Goal: Task Accomplishment & Management: Complete application form

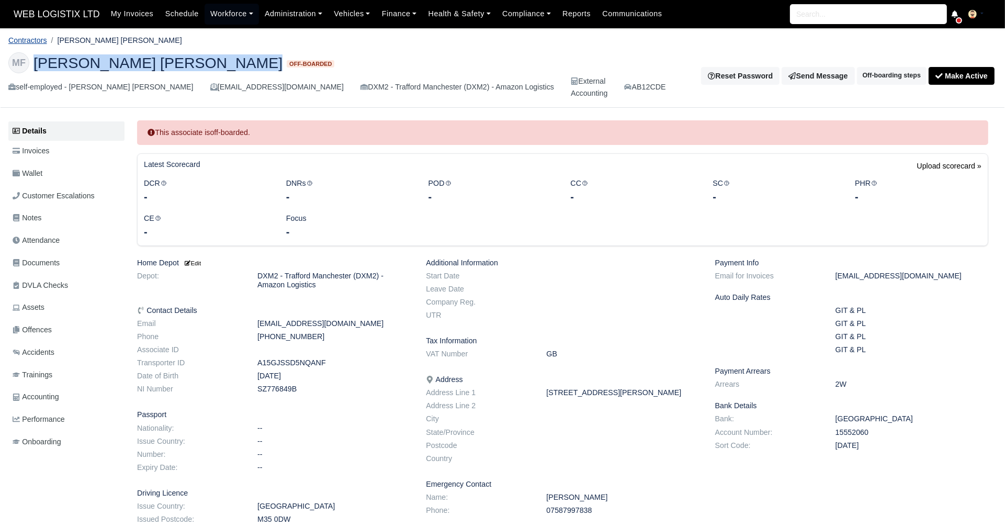
click at [38, 42] on link "Contractors" at bounding box center [27, 40] width 39 height 8
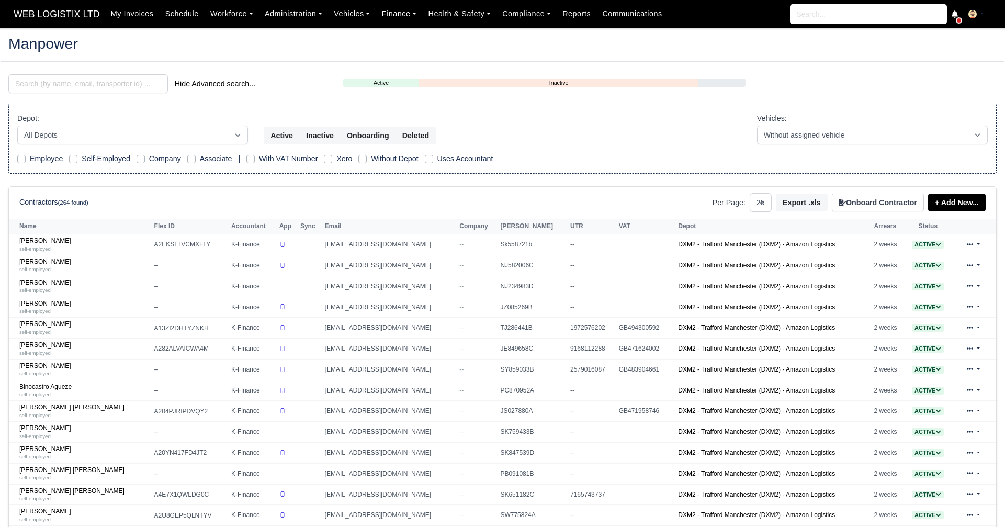
select select "25"
click at [101, 86] on input "search" at bounding box center [88, 83] width 160 height 19
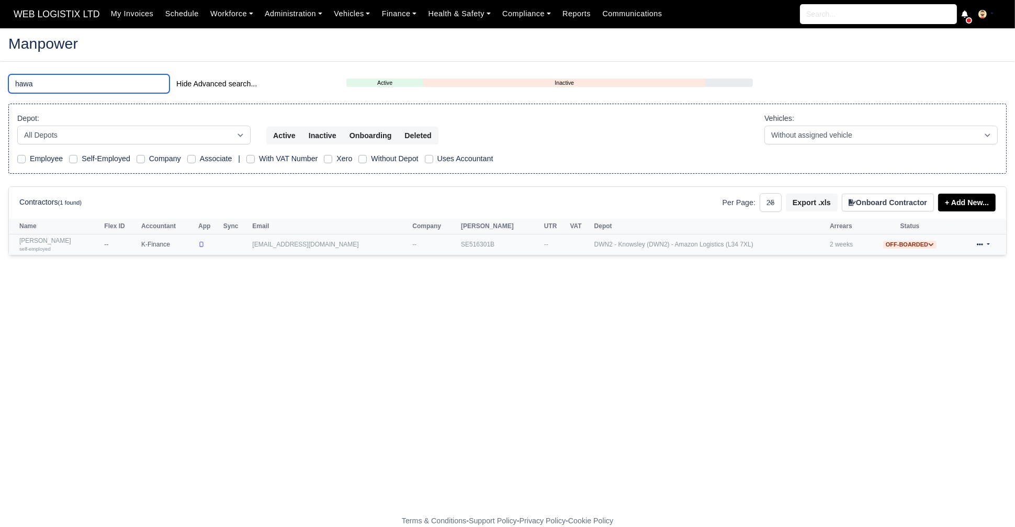
type input "hawa"
click at [49, 245] on div "self-employed" at bounding box center [59, 248] width 80 height 7
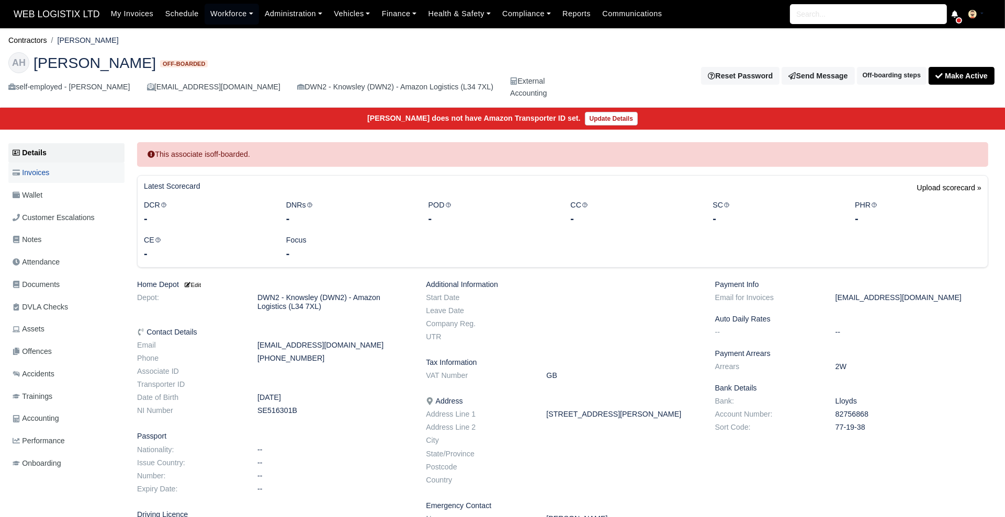
click at [29, 165] on link "Invoices" at bounding box center [66, 173] width 116 height 20
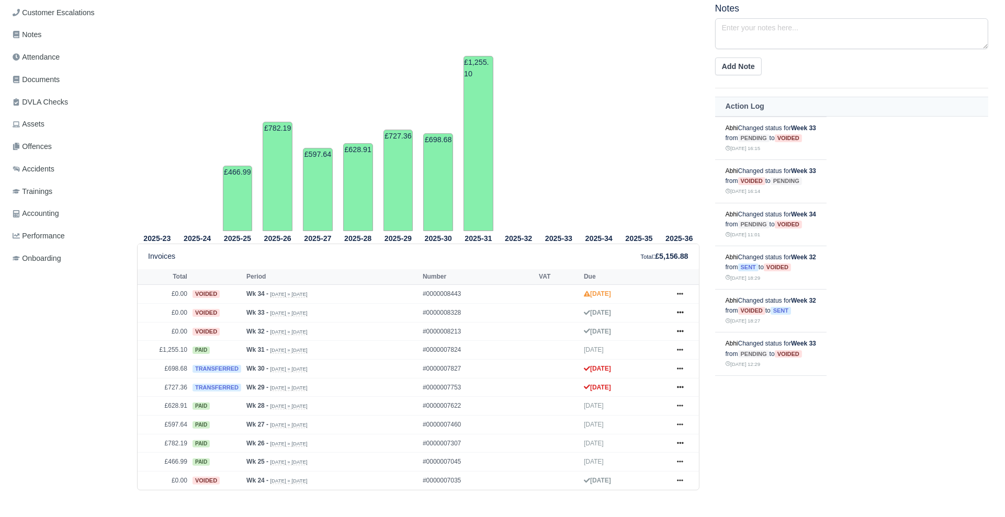
scroll to position [210, 0]
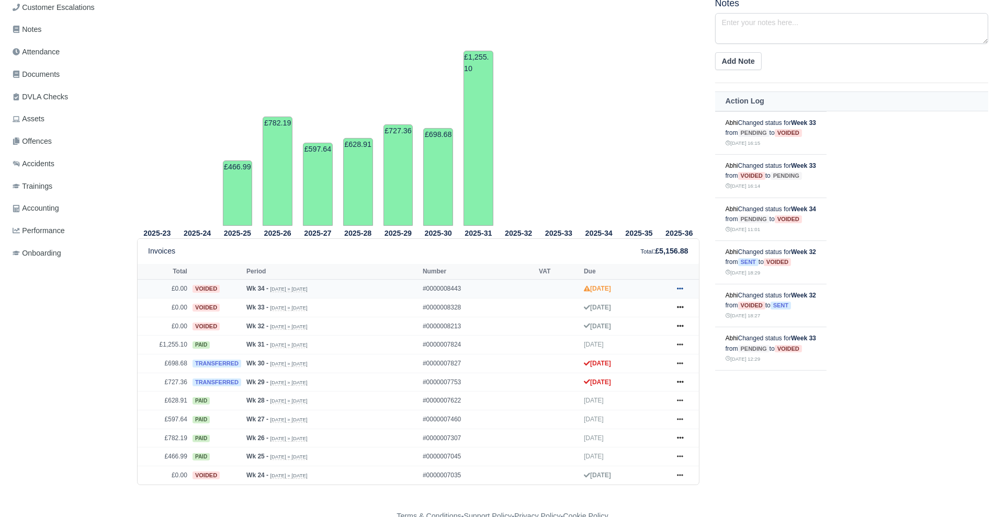
click at [680, 288] on icon at bounding box center [680, 289] width 6 height 2
click at [663, 312] on link "Show Invoice" at bounding box center [640, 308] width 93 height 22
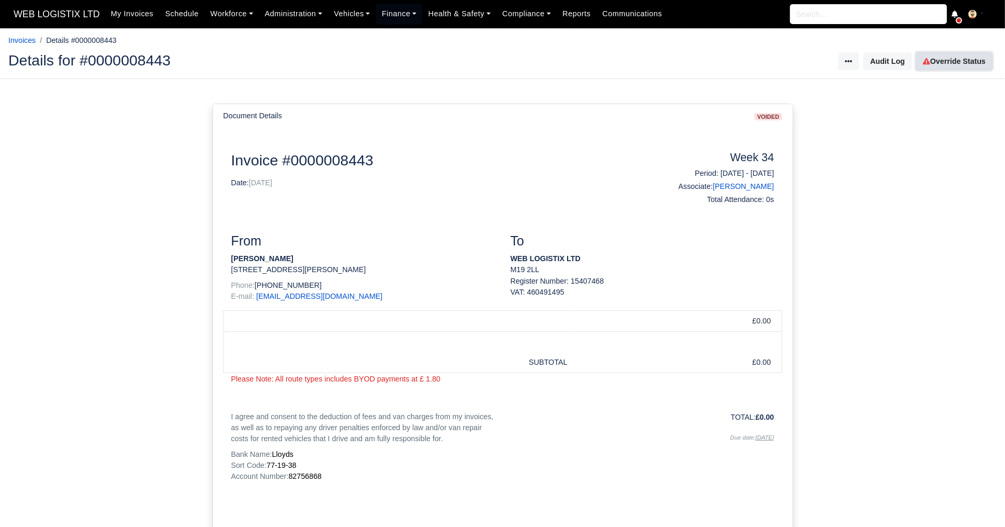
click at [946, 65] on link "Override Status" at bounding box center [954, 61] width 76 height 18
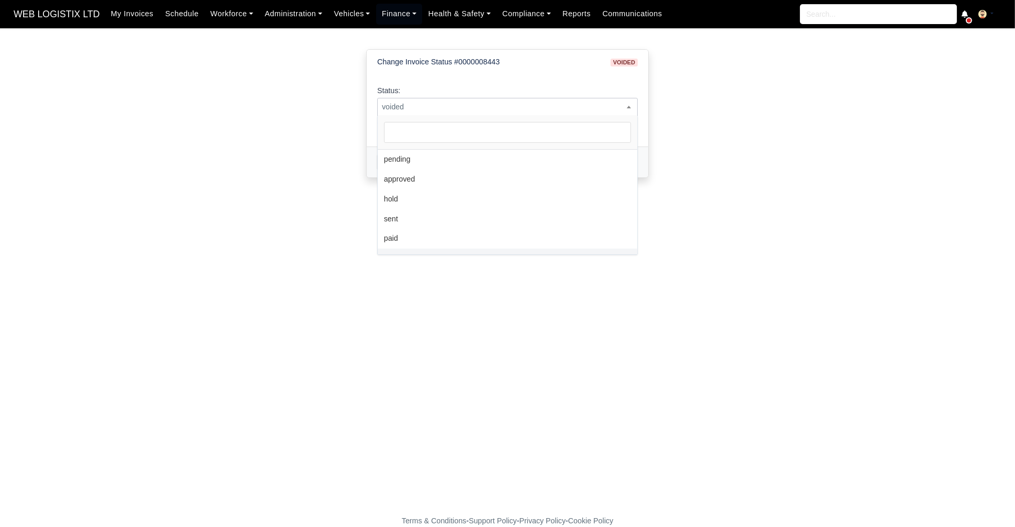
click at [513, 107] on span "voided" at bounding box center [508, 106] width 260 height 13
select select "pending"
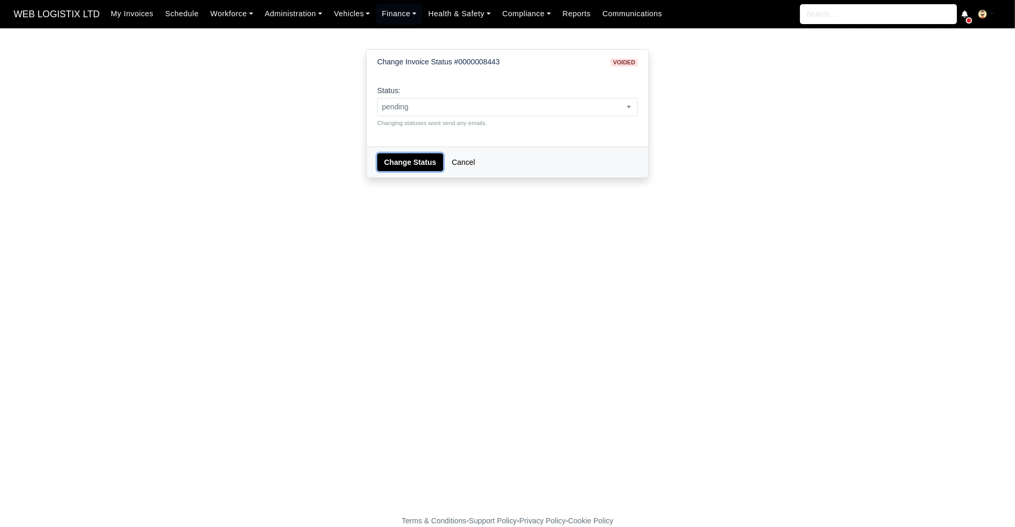
click at [403, 159] on button "Change Status" at bounding box center [410, 162] width 66 height 18
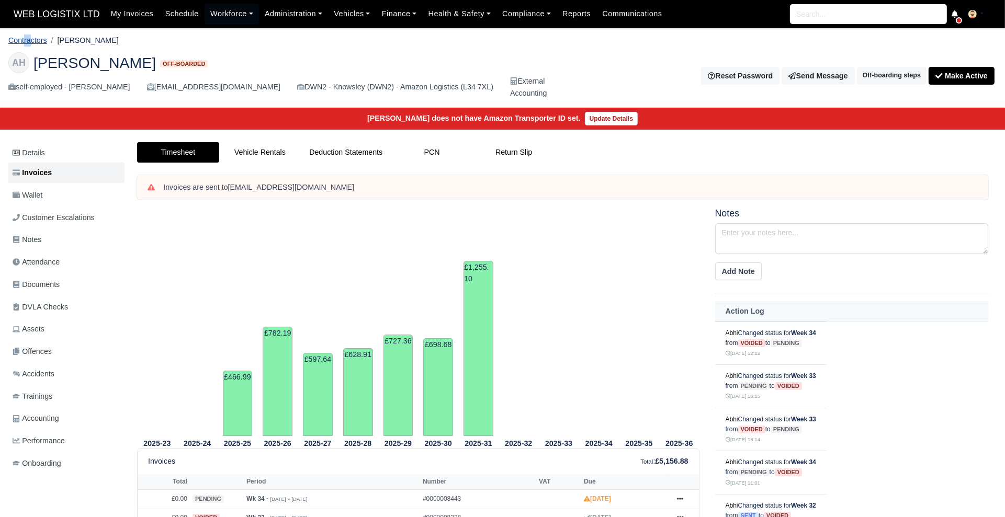
drag, startPoint x: 25, startPoint y: 33, endPoint x: 30, endPoint y: 38, distance: 7.8
click at [30, 38] on ol "Contractors [PERSON_NAME]" at bounding box center [502, 40] width 988 height 16
click at [30, 38] on link "Contractors" at bounding box center [27, 40] width 39 height 8
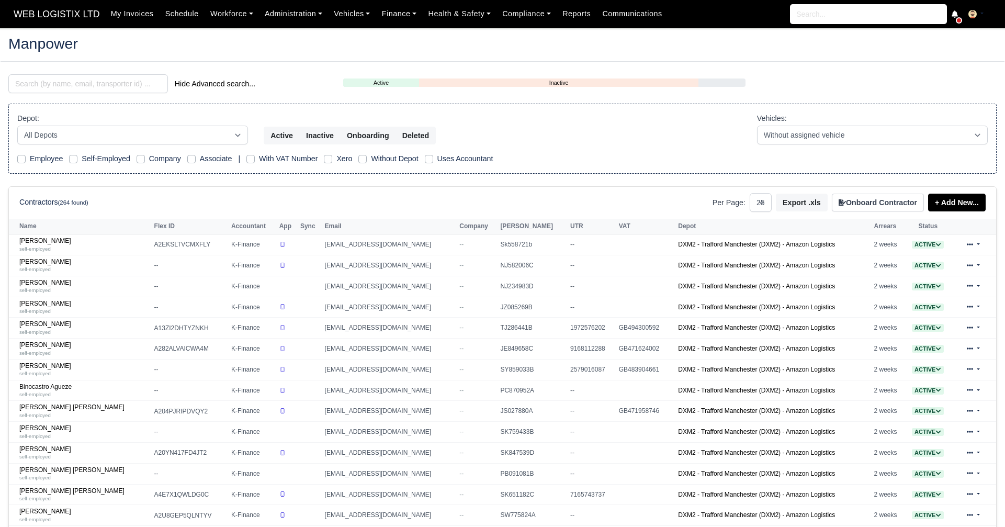
select select "25"
click at [100, 86] on input "search" at bounding box center [88, 83] width 160 height 19
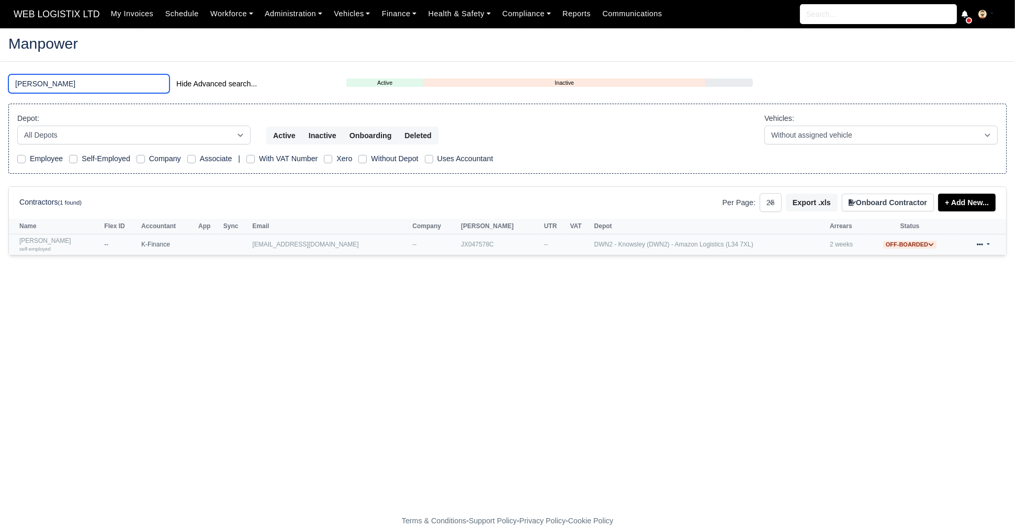
type input "jake"
click at [29, 242] on link "Jake Bulger self-employed" at bounding box center [59, 244] width 80 height 15
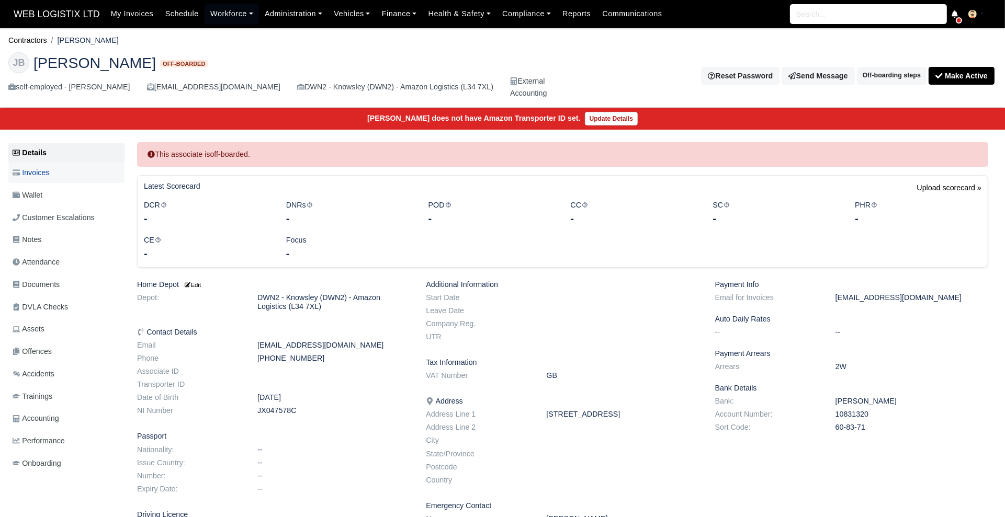
click at [49, 174] on span "Invoices" at bounding box center [31, 173] width 37 height 12
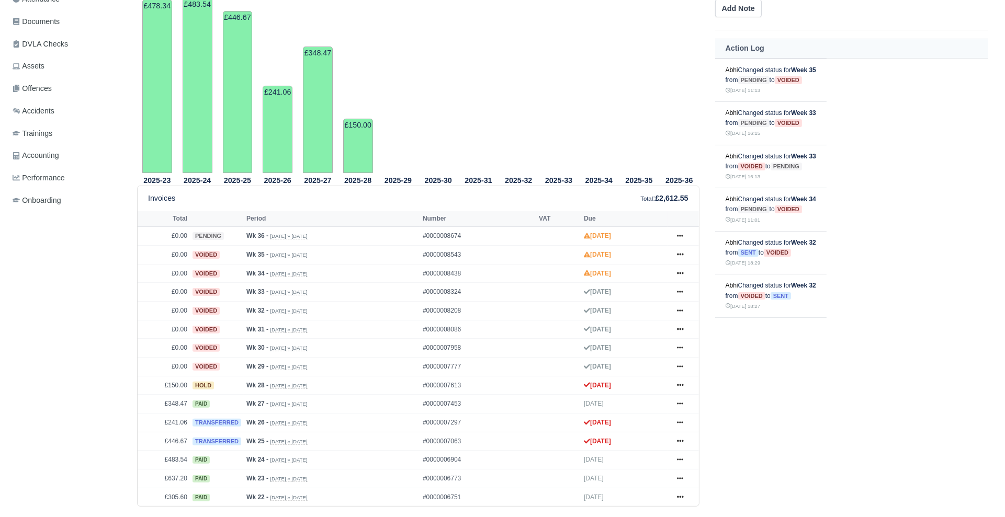
scroll to position [262, 0]
click at [681, 268] on link at bounding box center [680, 274] width 16 height 13
click at [667, 296] on link "Show Invoice" at bounding box center [640, 294] width 93 height 22
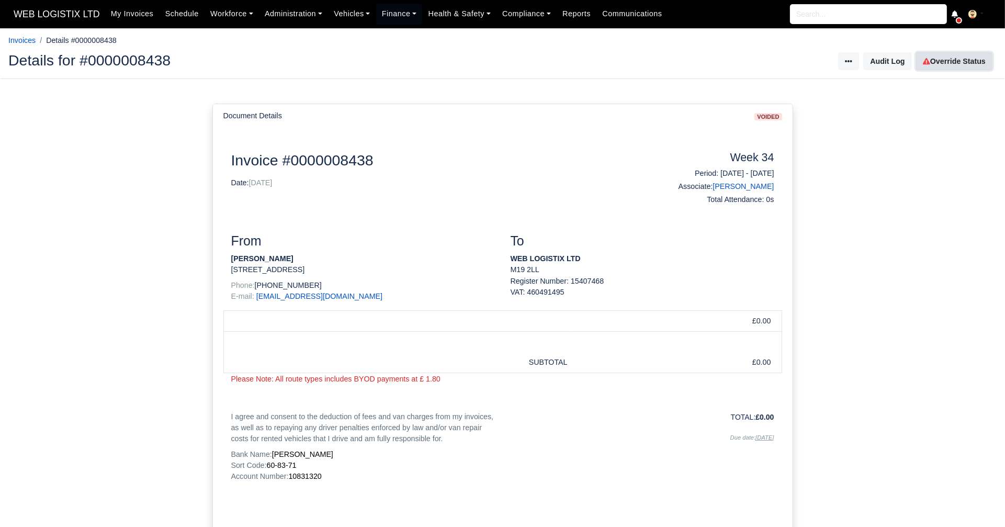
click at [975, 54] on link "Override Status" at bounding box center [954, 61] width 76 height 18
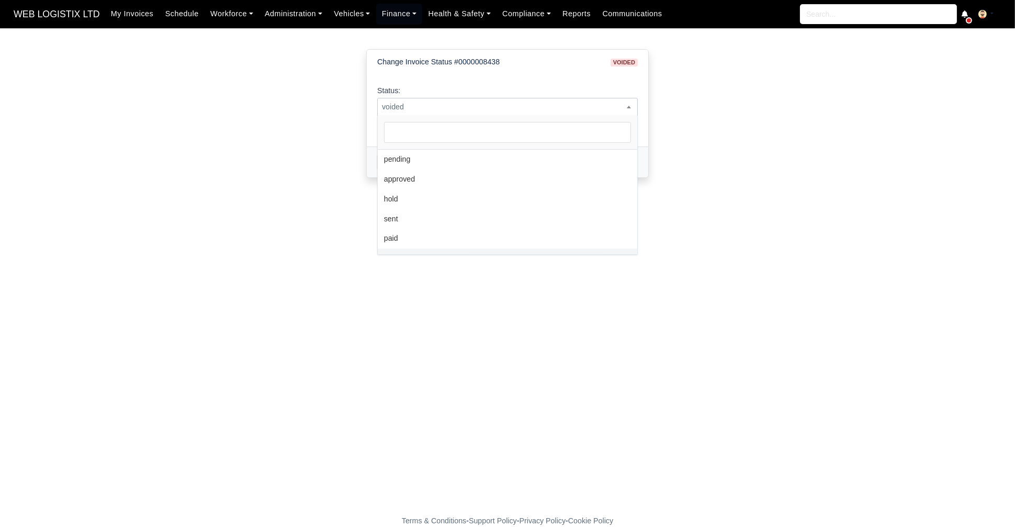
click at [503, 101] on span "voided" at bounding box center [508, 106] width 260 height 13
select select "pending"
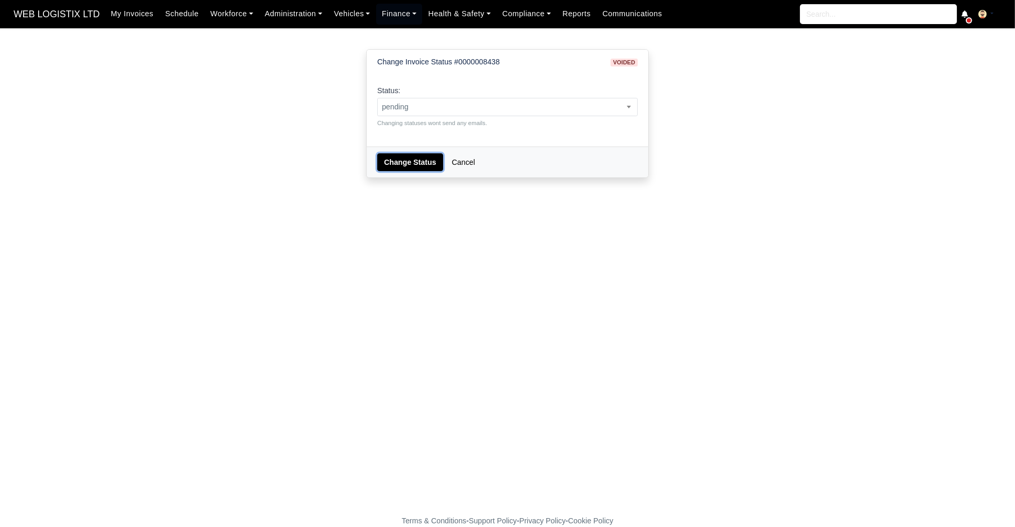
click at [397, 160] on button "Change Status" at bounding box center [410, 162] width 66 height 18
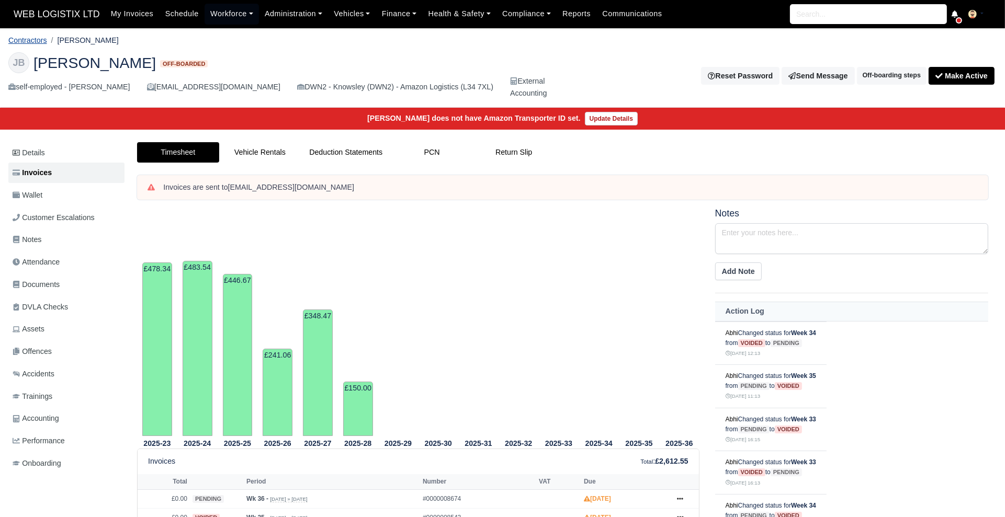
click at [36, 38] on link "Contractors" at bounding box center [27, 40] width 39 height 8
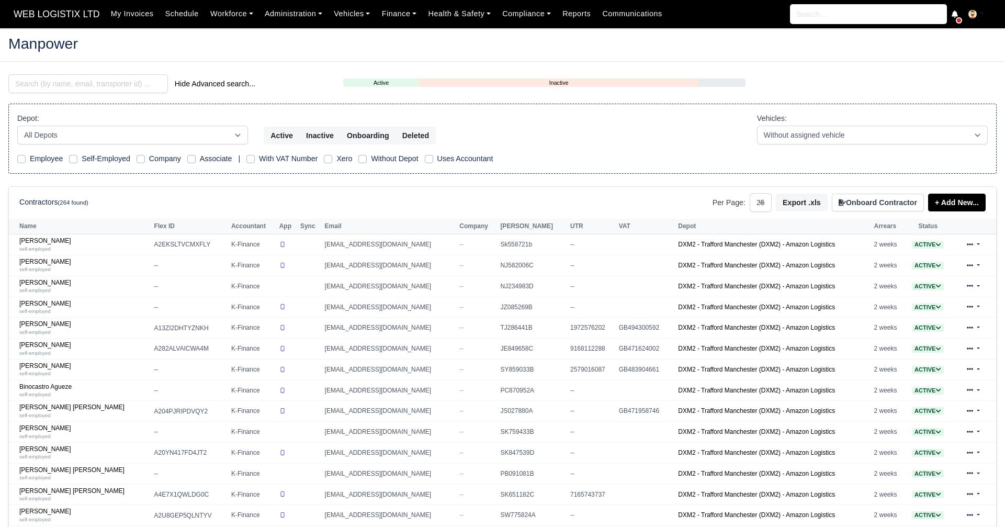
select select "25"
click at [104, 81] on input "search" at bounding box center [88, 83] width 160 height 19
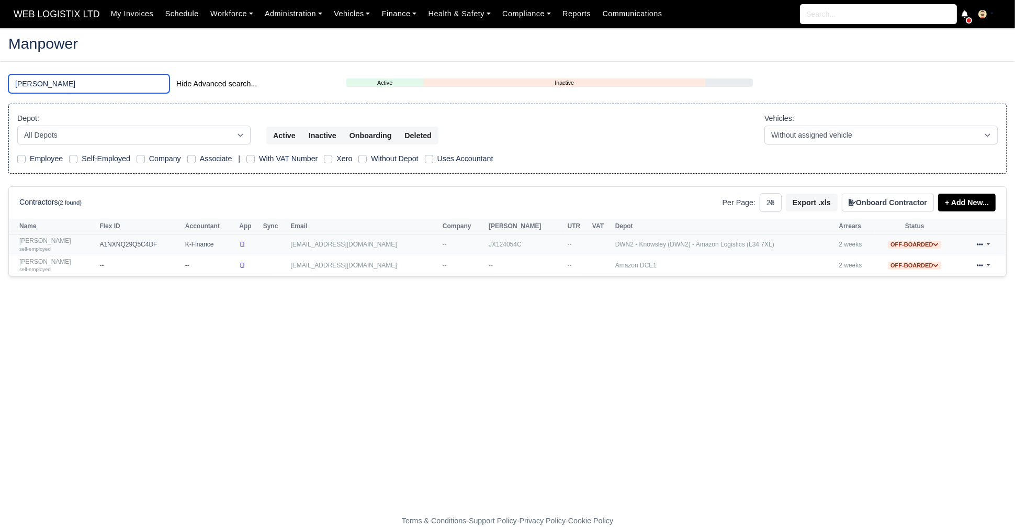
type input "joe"
click at [47, 241] on link "Joe Thompson self-employed" at bounding box center [56, 244] width 75 height 15
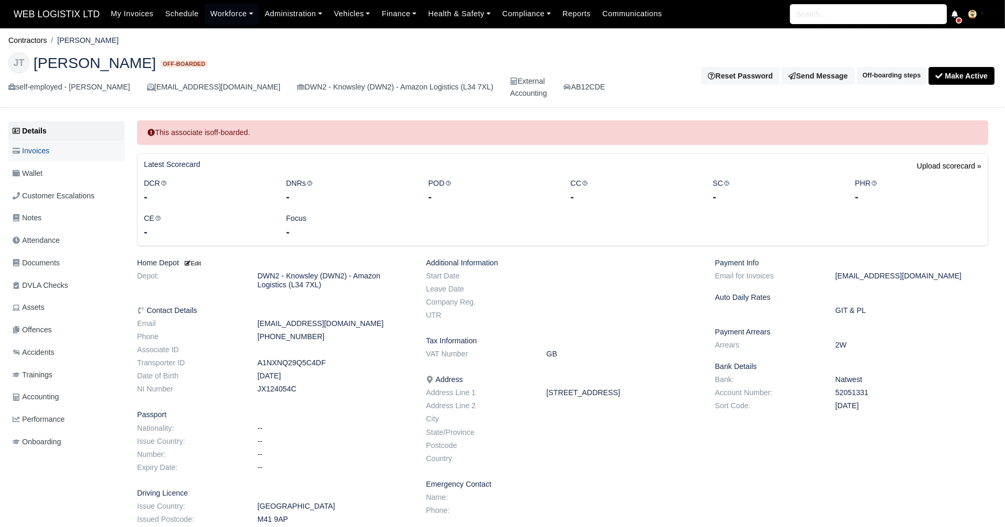
click at [27, 143] on link "Invoices" at bounding box center [66, 151] width 116 height 20
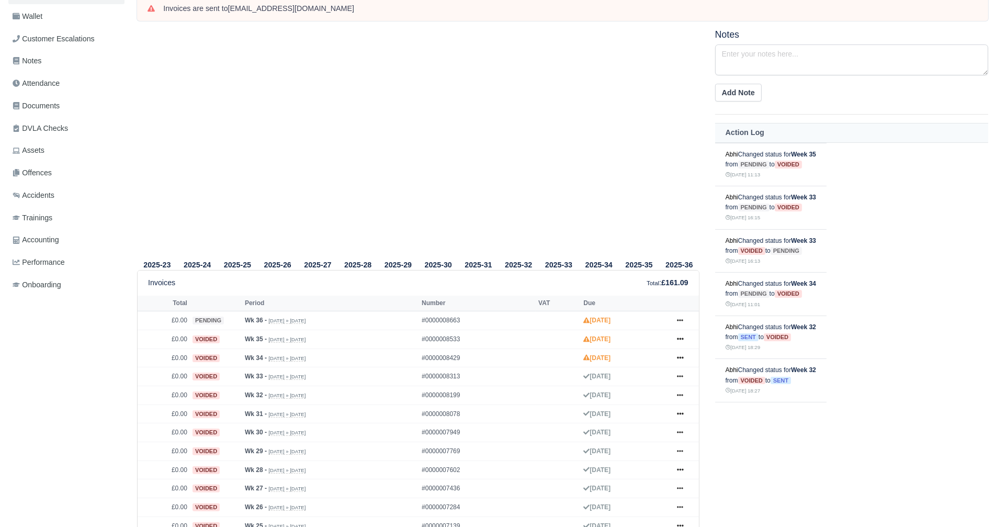
scroll to position [176, 0]
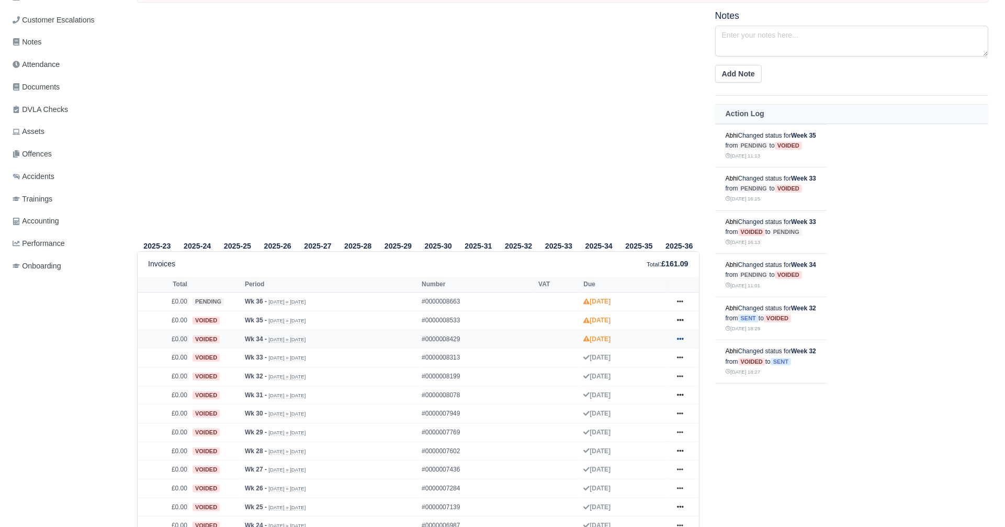
click at [679, 340] on icon at bounding box center [680, 338] width 6 height 6
click at [654, 358] on link "Show Invoice" at bounding box center [640, 358] width 93 height 22
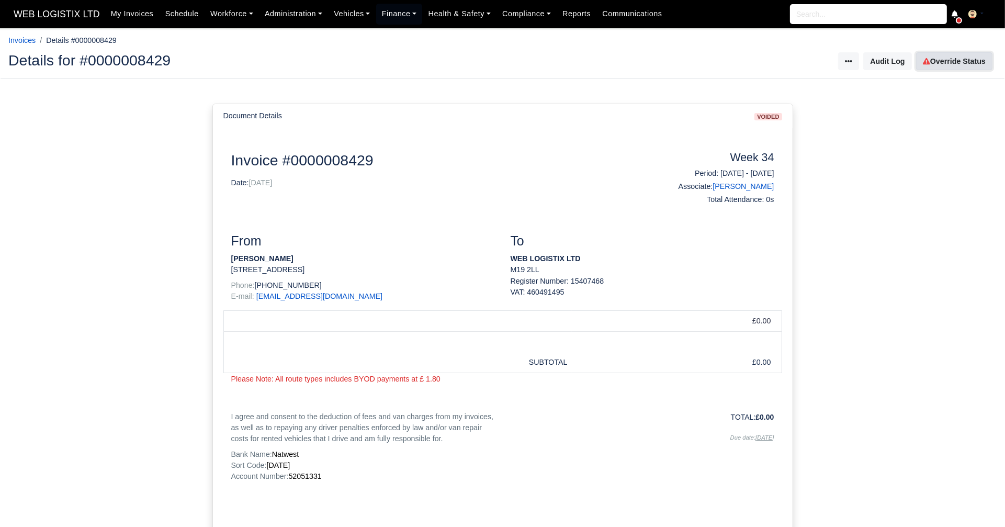
click at [936, 60] on link "Override Status" at bounding box center [954, 61] width 76 height 18
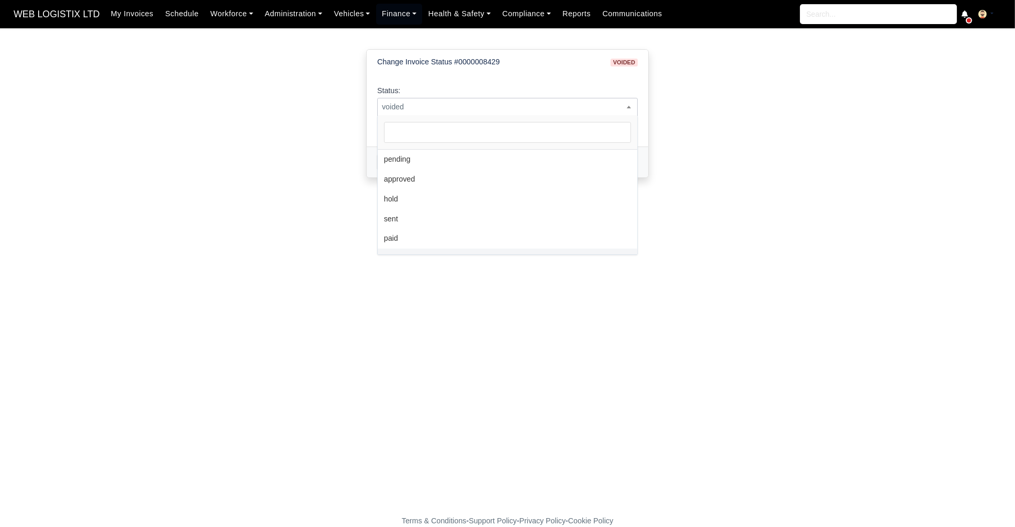
click at [433, 114] on span "voided" at bounding box center [507, 107] width 261 height 18
select select "pending"
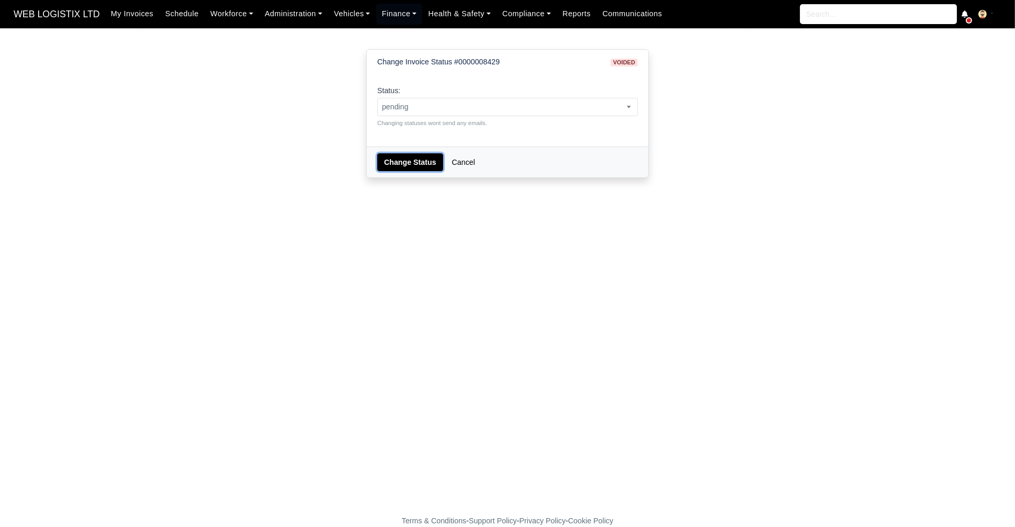
click at [403, 159] on button "Change Status" at bounding box center [410, 162] width 66 height 18
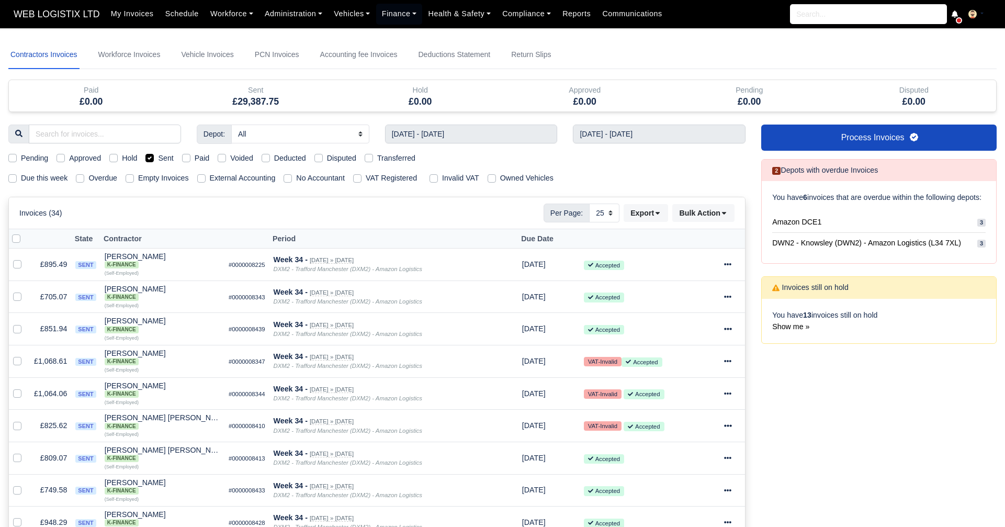
select select "25"
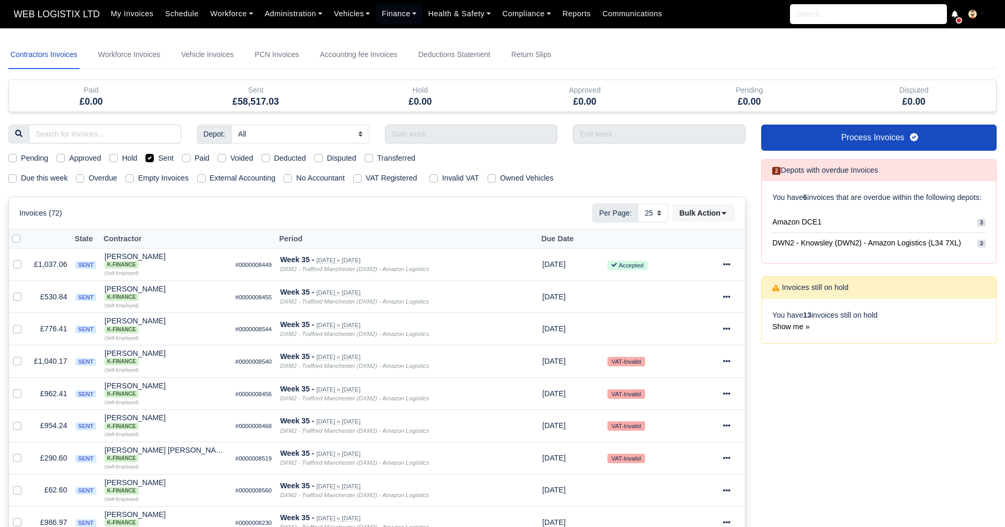
select select "25"
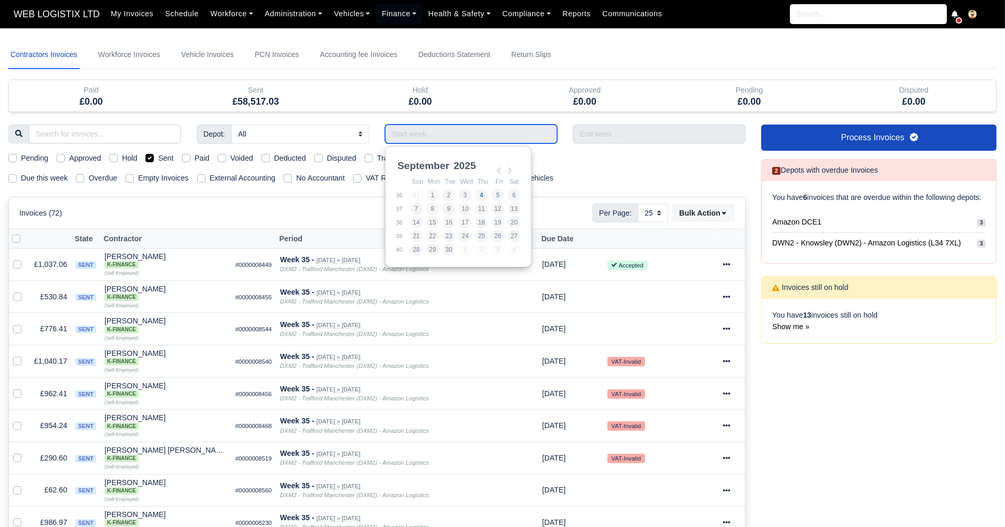
click at [470, 137] on input "Use the arrow keys to pick a date" at bounding box center [471, 134] width 173 height 19
type input "[DATE] - [DATE]"
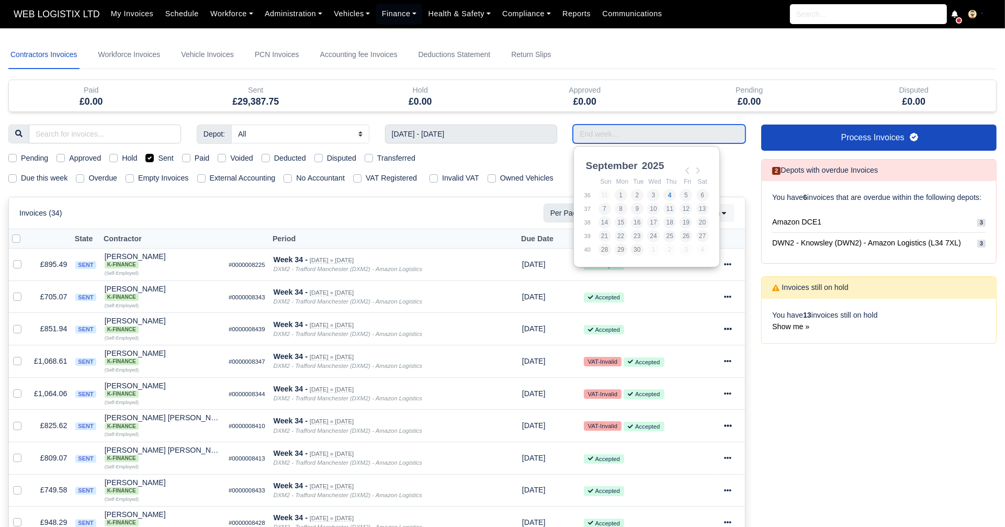
click at [604, 132] on input "Use the arrow keys to pick a date" at bounding box center [659, 134] width 173 height 19
drag, startPoint x: 687, startPoint y: 174, endPoint x: 604, endPoint y: 238, distance: 105.3
type input "17/08/2025 - 23/08/2025"
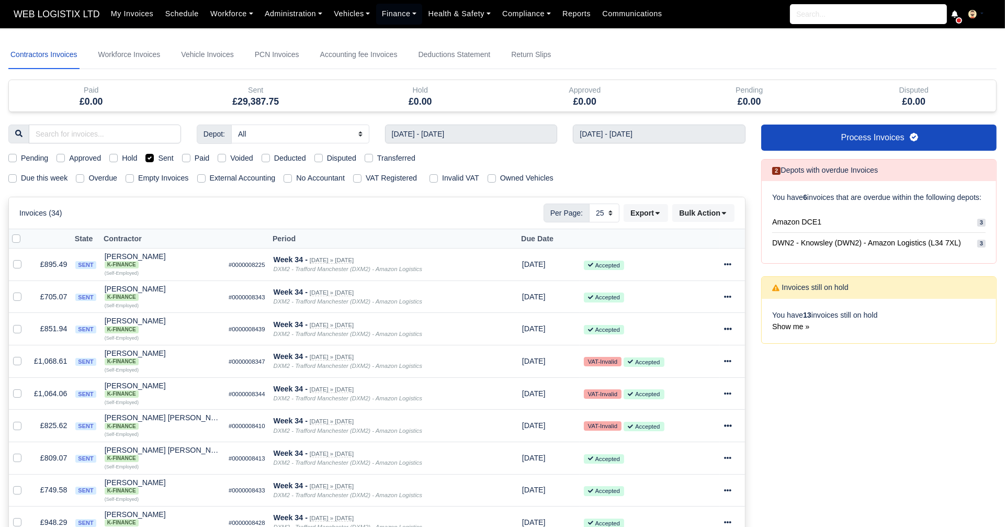
click at [21, 157] on label "Pending" at bounding box center [34, 158] width 27 height 12
click at [17, 157] on input "Pending" at bounding box center [12, 156] width 8 height 8
checkbox input "true"
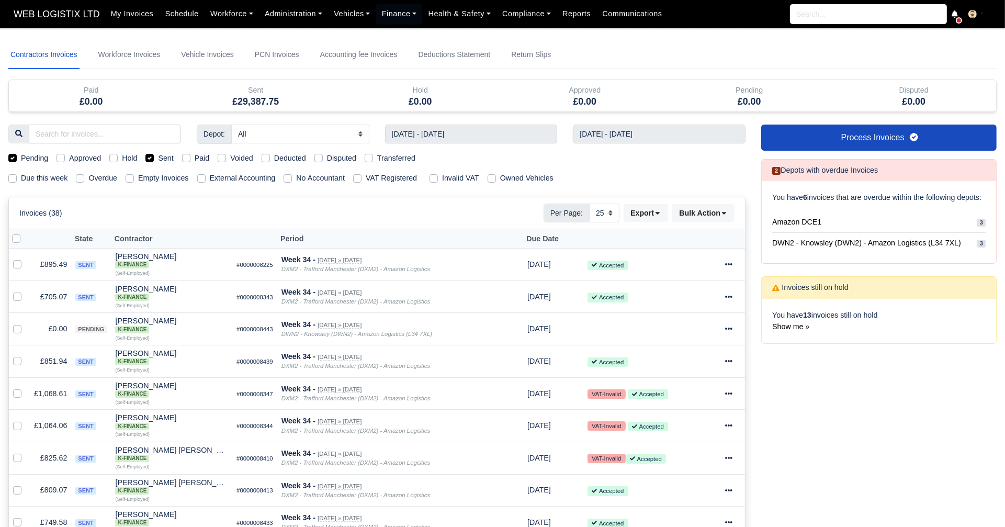
click at [158, 159] on label "Sent" at bounding box center [165, 158] width 15 height 12
click at [152, 159] on input "Sent" at bounding box center [149, 156] width 8 height 8
checkbox input "false"
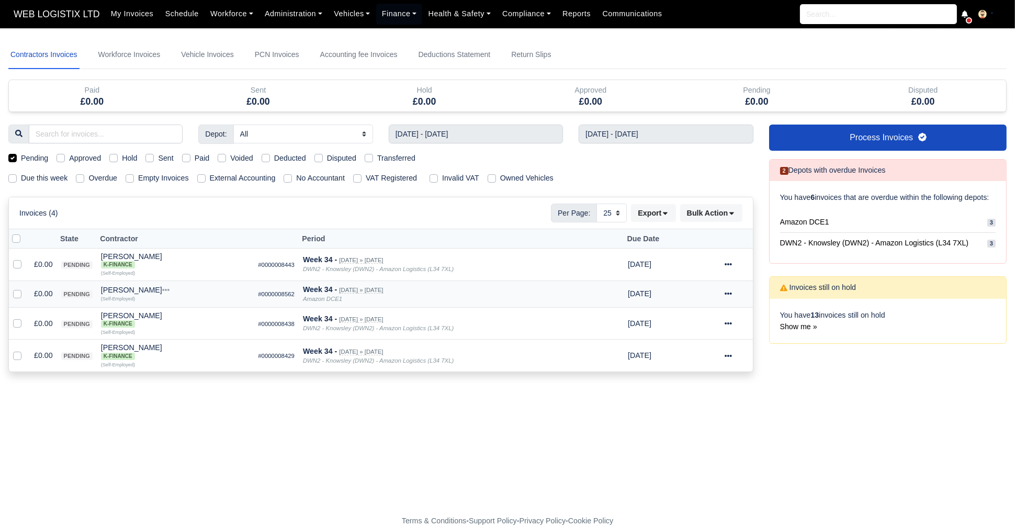
click at [730, 290] on icon at bounding box center [728, 293] width 7 height 7
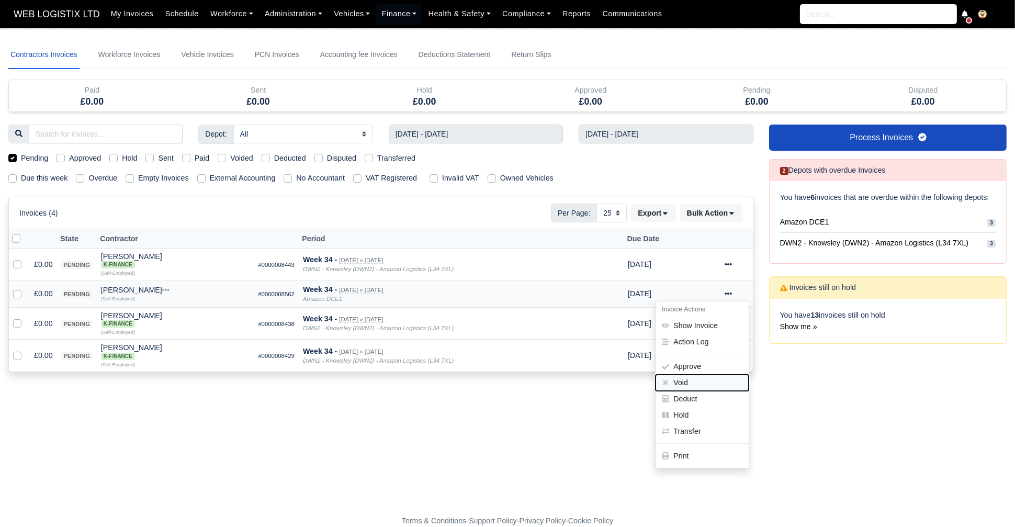
click at [709, 375] on button "Void" at bounding box center [702, 383] width 93 height 16
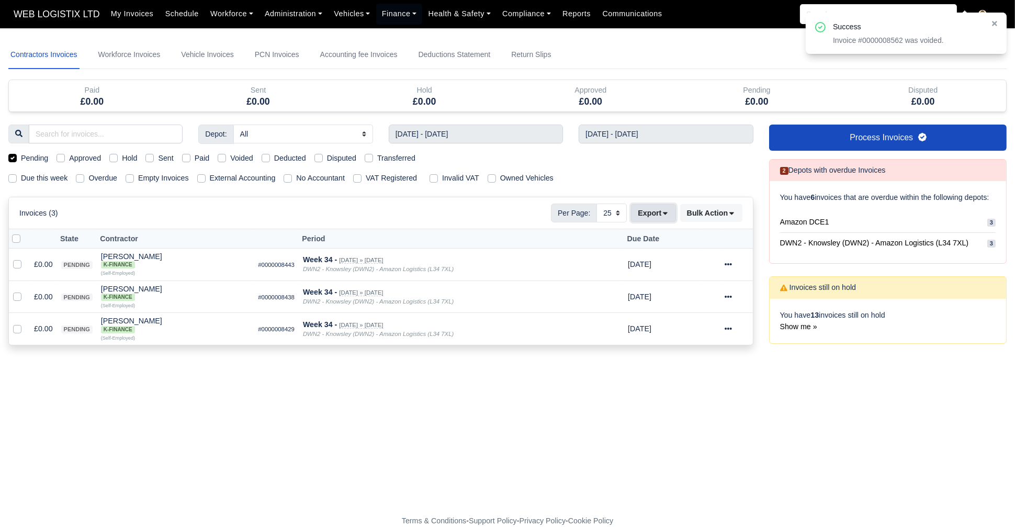
click at [664, 218] on button "Export" at bounding box center [653, 213] width 44 height 18
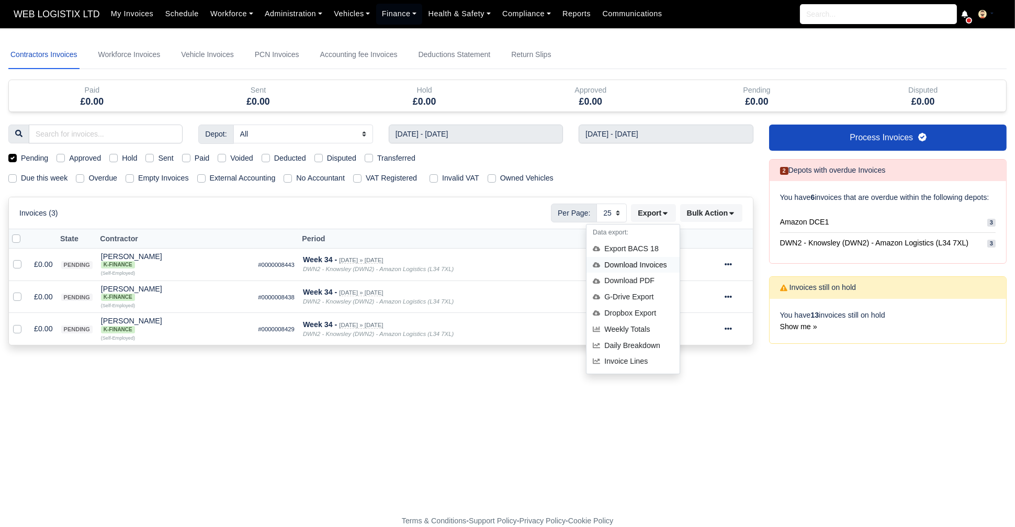
click at [638, 267] on div "Download Invoices" at bounding box center [633, 265] width 93 height 16
click at [699, 363] on div "Invoice # ×" at bounding box center [507, 364] width 998 height 12
click at [155, 158] on div "Sent" at bounding box center [159, 158] width 28 height 12
click at [158, 157] on label "Sent" at bounding box center [165, 158] width 15 height 12
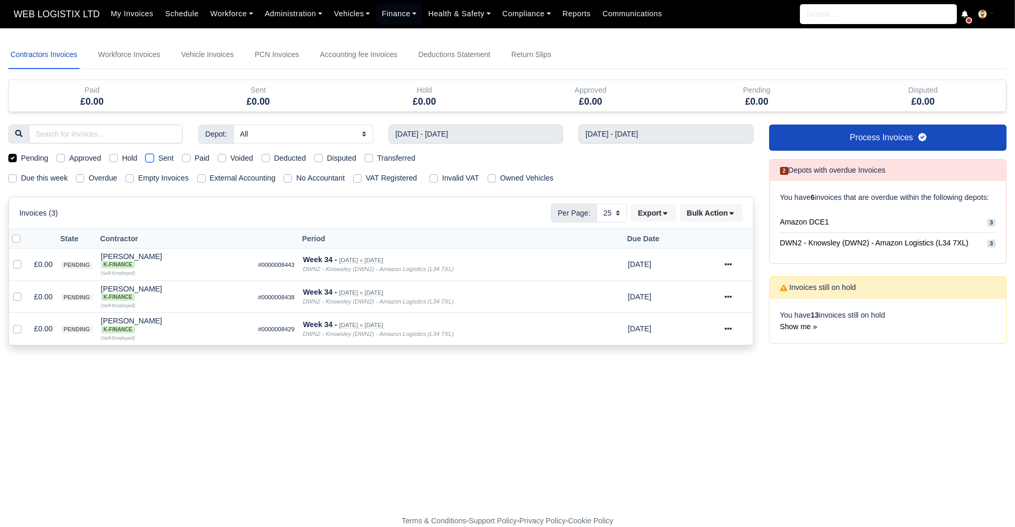
click at [153, 157] on input "Sent" at bounding box center [149, 156] width 8 height 8
checkbox input "true"
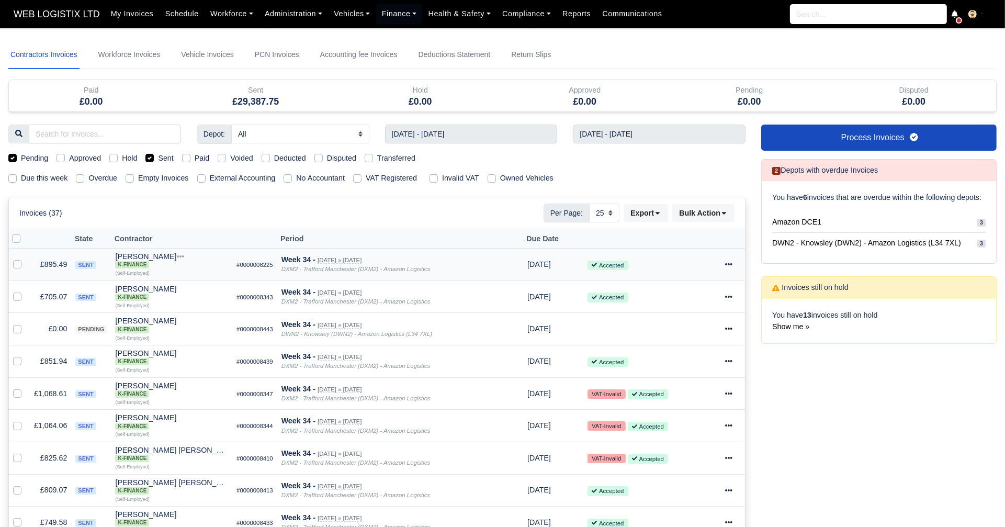
click at [728, 264] on icon at bounding box center [728, 264] width 7 height 7
click at [704, 294] on link "Show Invoice" at bounding box center [694, 296] width 93 height 16
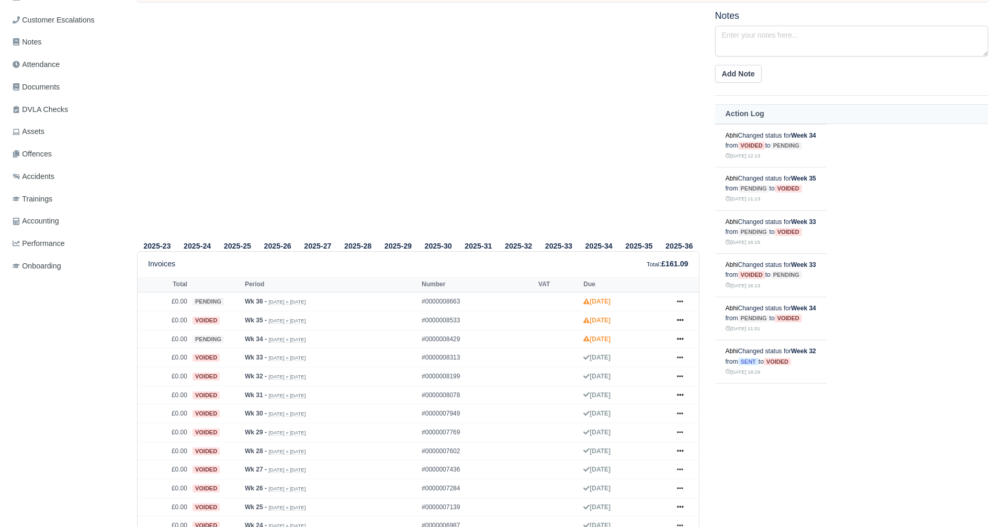
scroll to position [176, 0]
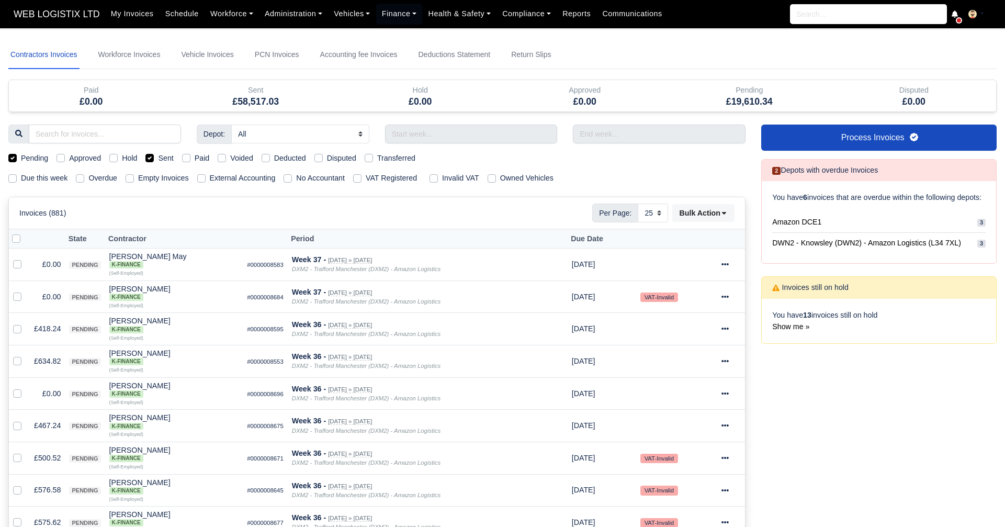
select select "25"
click at [151, 162] on div "Sent" at bounding box center [159, 158] width 28 height 12
click at [158, 158] on label "Sent" at bounding box center [165, 158] width 15 height 12
click at [150, 158] on input "Sent" at bounding box center [149, 156] width 8 height 8
checkbox input "false"
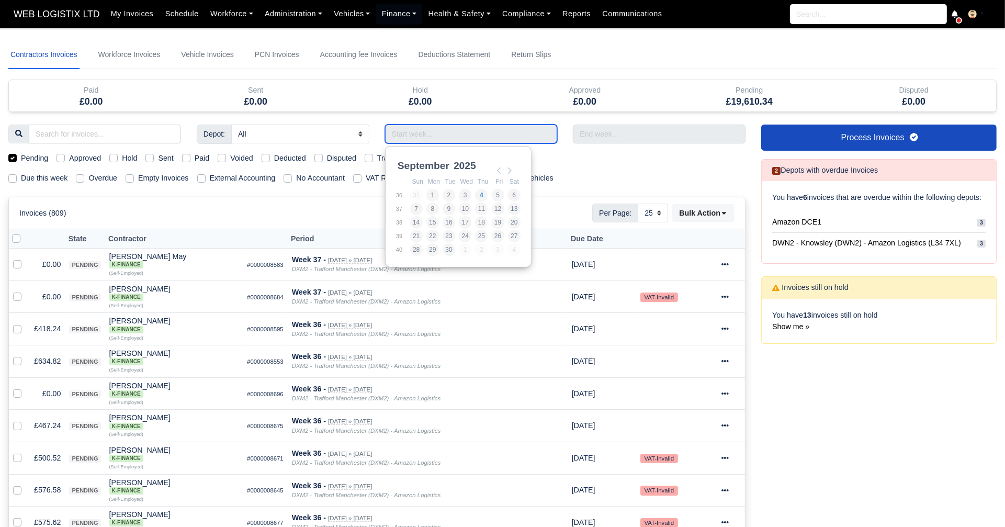
click at [414, 138] on input "Use the arrow keys to pick a date" at bounding box center [471, 134] width 173 height 19
type input "17/08/2025 - 23/08/2025"
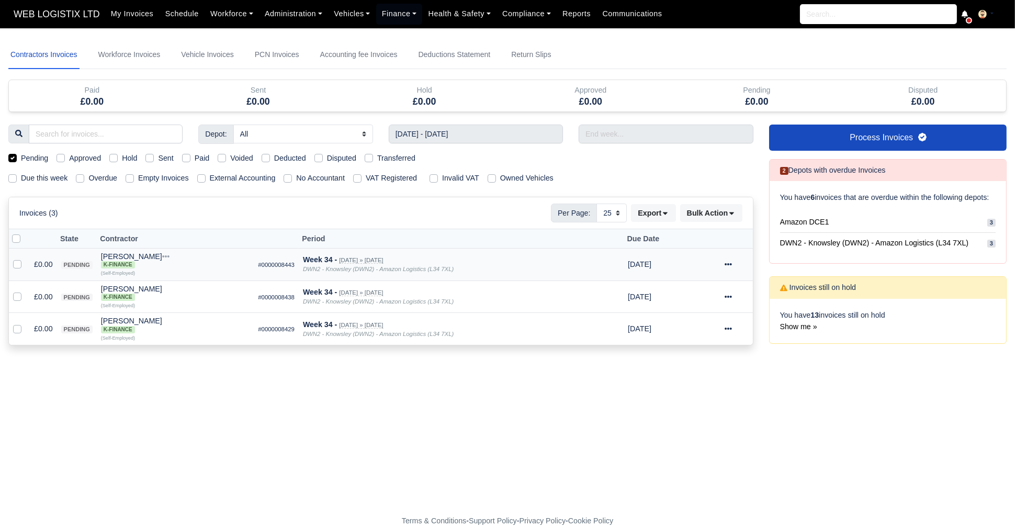
click at [727, 263] on icon at bounding box center [728, 264] width 7 height 2
click at [686, 345] on button "Void" at bounding box center [702, 353] width 93 height 16
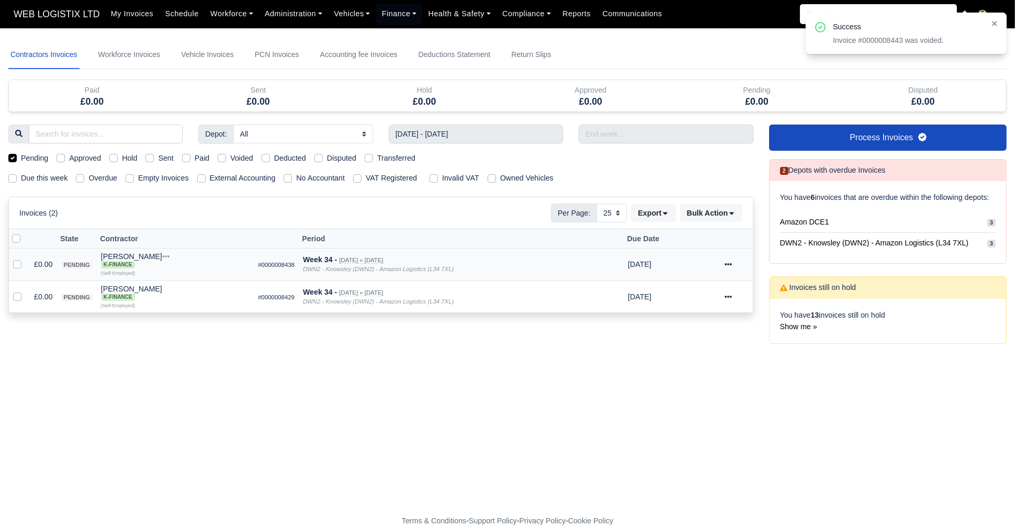
click at [728, 263] on icon at bounding box center [728, 264] width 7 height 7
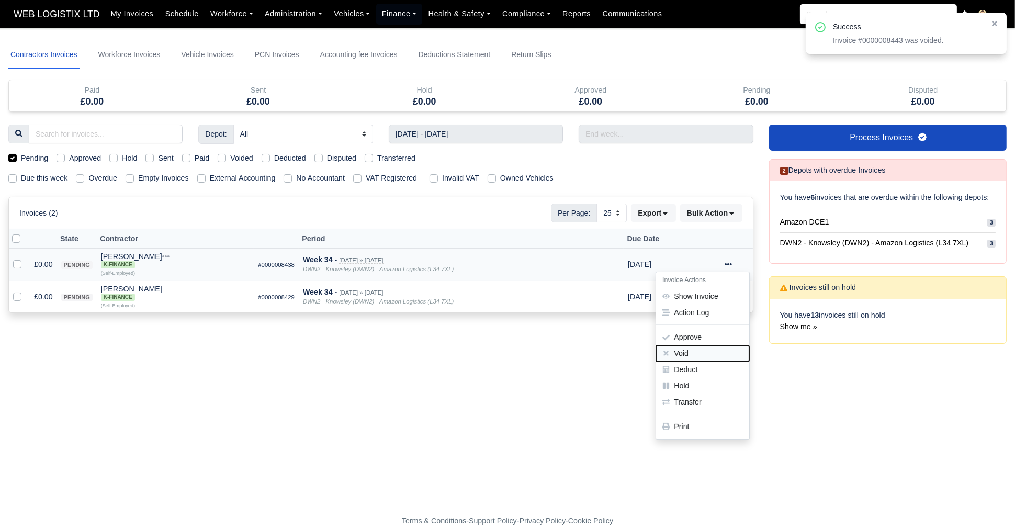
click at [703, 346] on button "Void" at bounding box center [702, 353] width 93 height 16
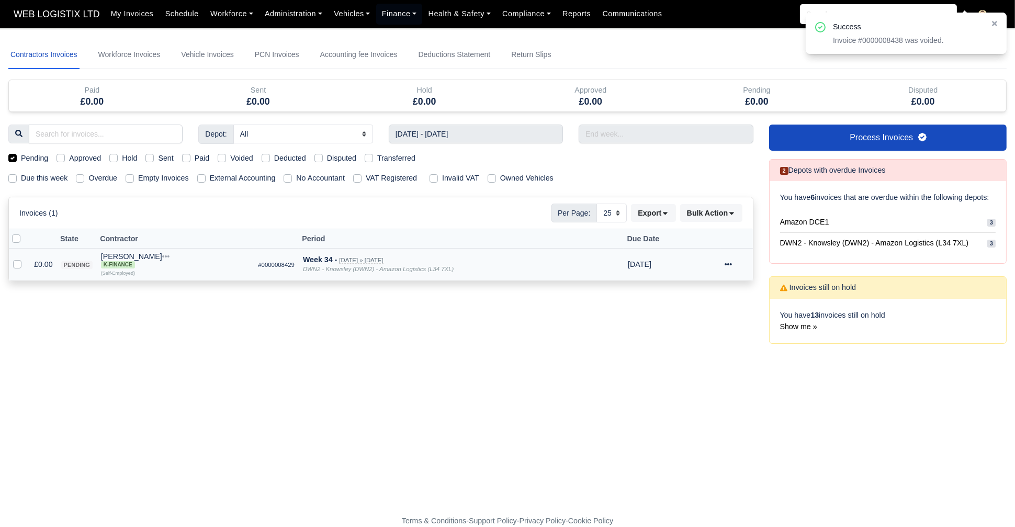
click at [727, 261] on icon at bounding box center [728, 264] width 7 height 7
click at [684, 350] on button "Void" at bounding box center [702, 353] width 93 height 16
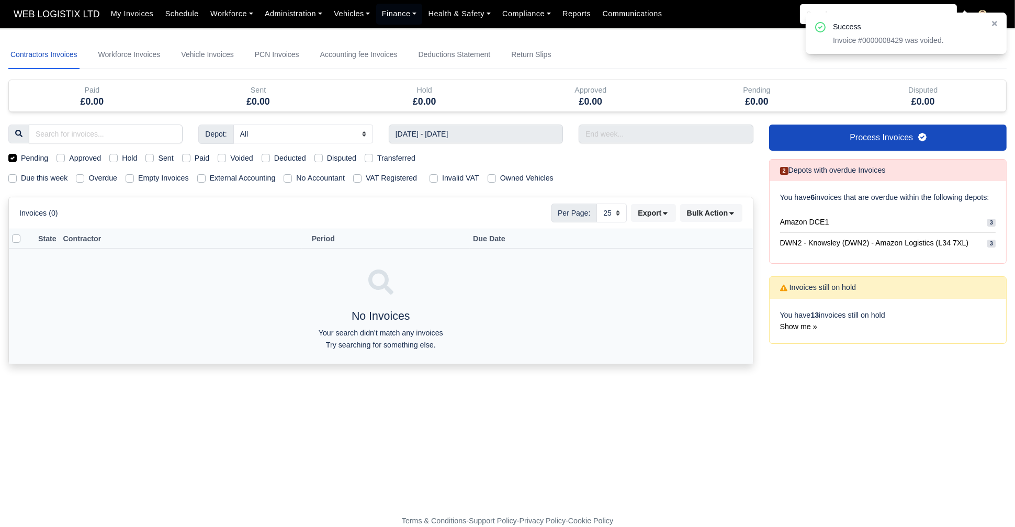
click at [21, 156] on label "Pending" at bounding box center [34, 158] width 27 height 12
click at [9, 156] on input "Pending" at bounding box center [12, 156] width 8 height 8
checkbox input "false"
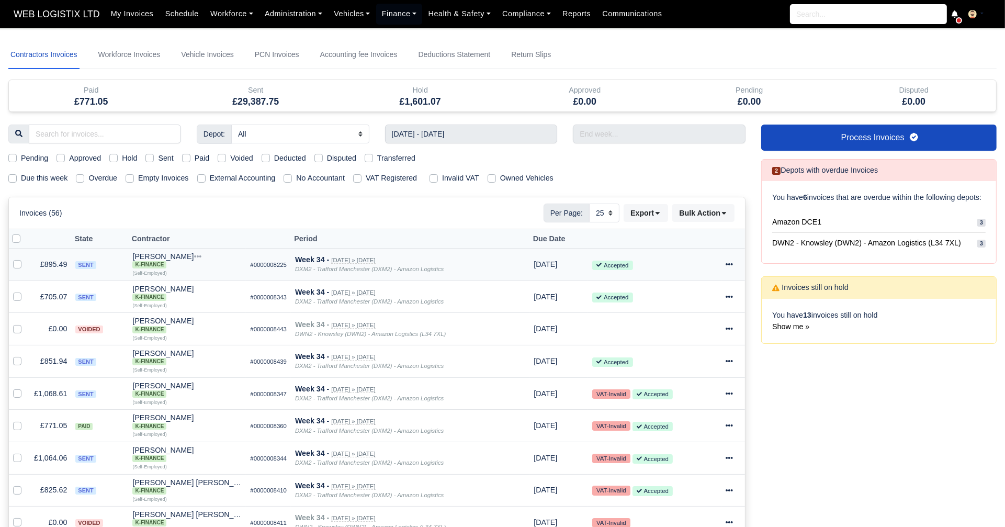
click at [377, 157] on label "Transferred" at bounding box center [396, 158] width 38 height 12
click at [371, 157] on input "Transferred" at bounding box center [369, 156] width 8 height 8
checkbox input "true"
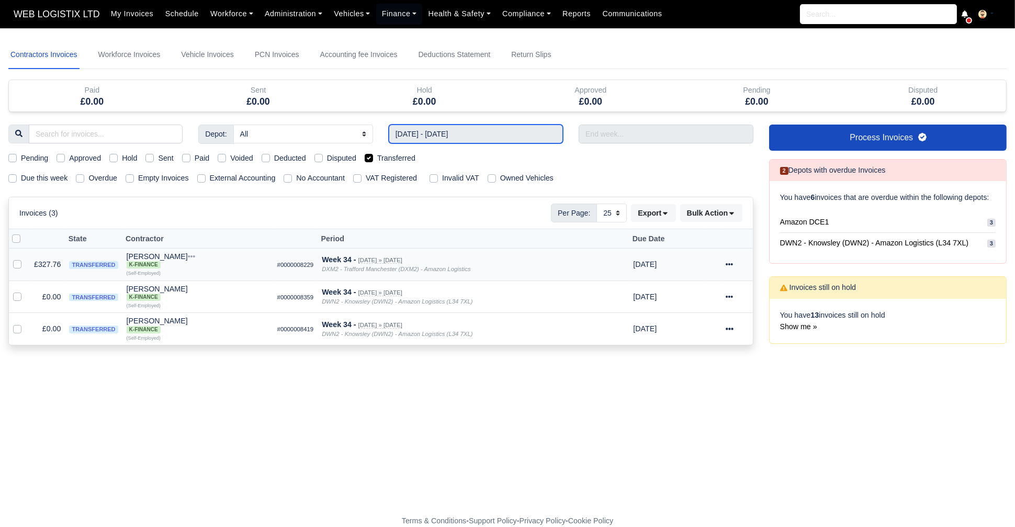
click at [425, 139] on input "17/08/2025 - 23/08/2025" at bounding box center [476, 134] width 174 height 19
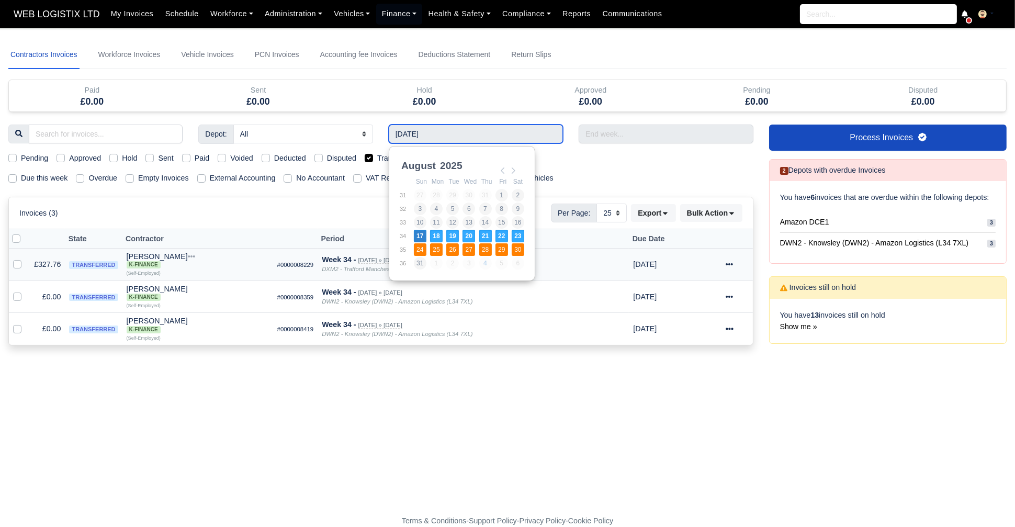
type input "24/08/2025 - 30/08/2025"
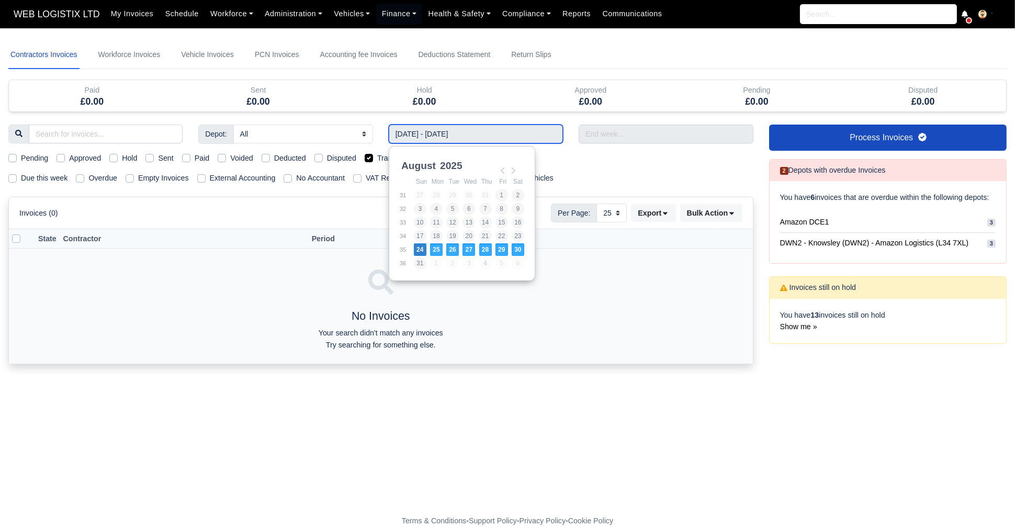
click at [444, 131] on input "24/08/2025 - 30/08/2025" at bounding box center [476, 134] width 174 height 19
type input "17/08/2025 - 23/08/2025"
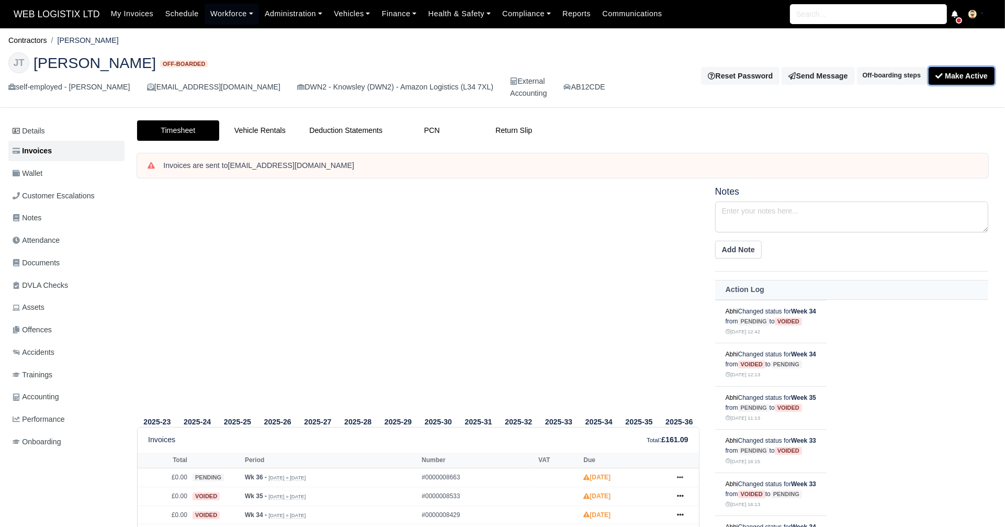
click at [949, 69] on button "Make Active" at bounding box center [962, 76] width 66 height 18
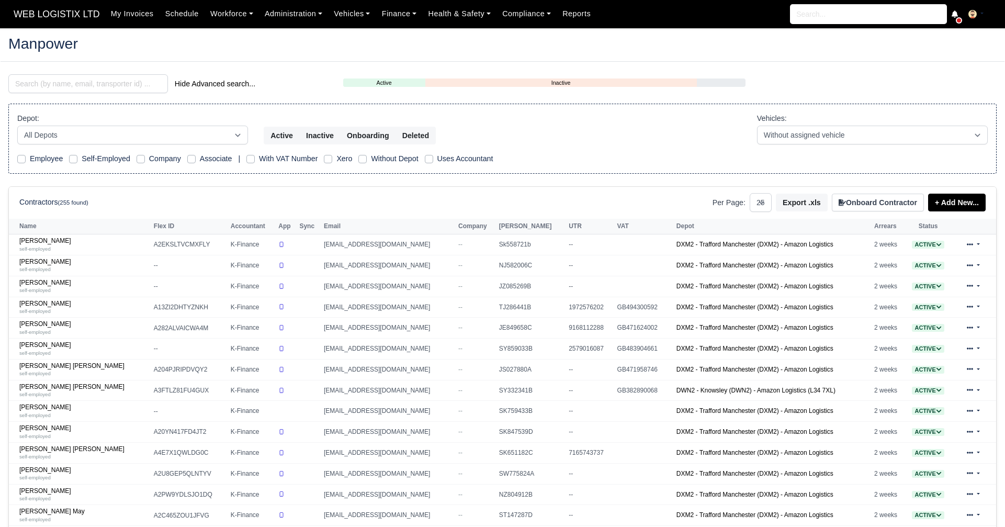
select select "25"
click at [54, 22] on span "WEB LOGISTIX LTD" at bounding box center [56, 14] width 97 height 21
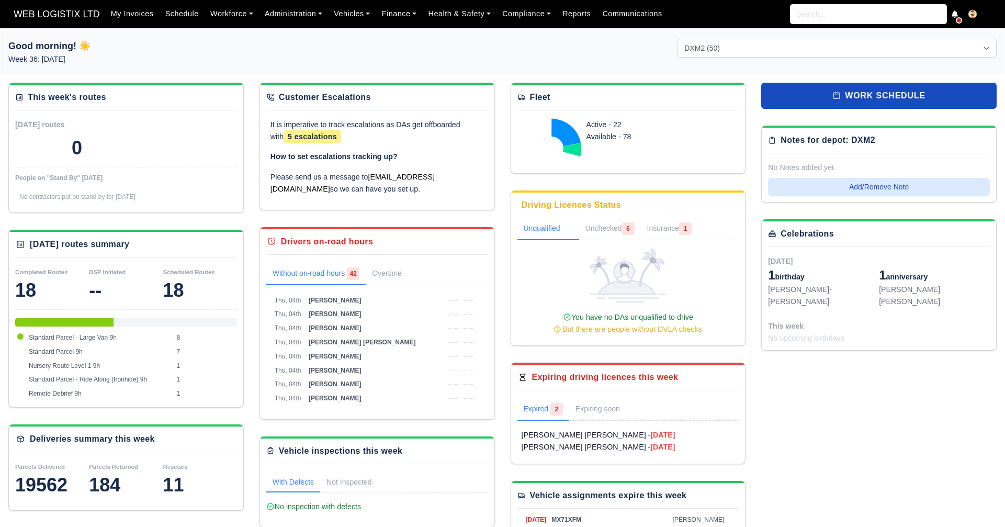
select select "1"
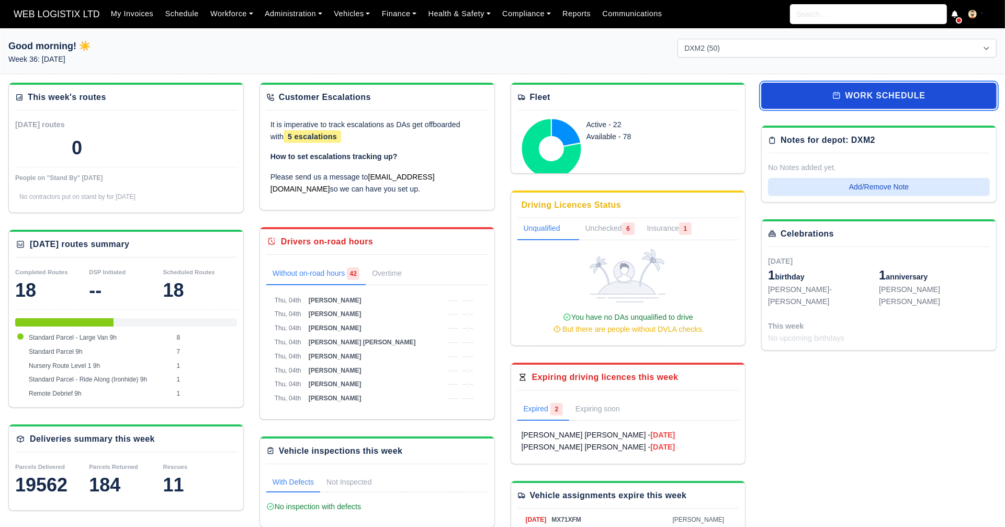
click at [841, 95] on icon at bounding box center [836, 95] width 8 height 8
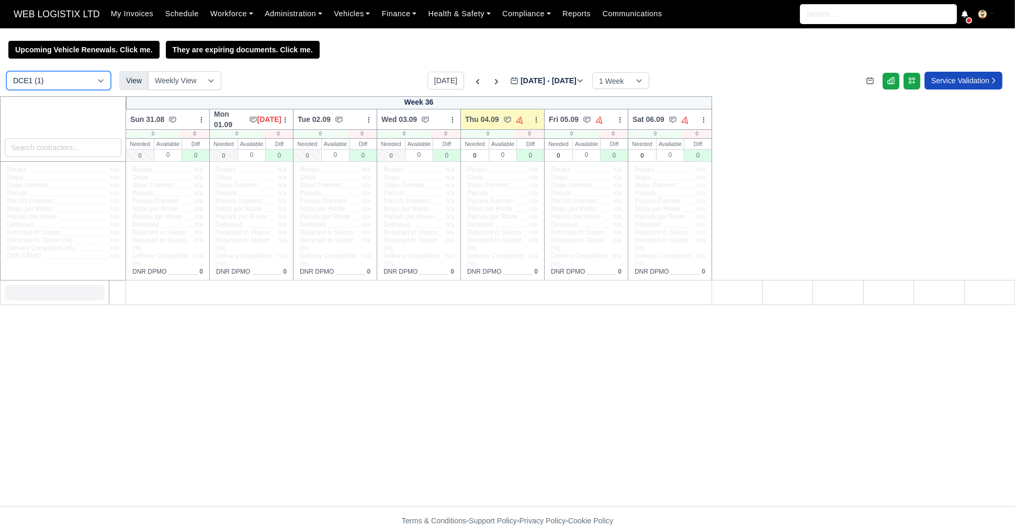
click at [95, 78] on select "DCE1 (1) DWN2 (29) DXM2 (50)" at bounding box center [58, 80] width 105 height 19
select select "3"
click at [6, 72] on select "DCE1 (1) DWN2 (29) DXM2 (50)" at bounding box center [58, 80] width 105 height 19
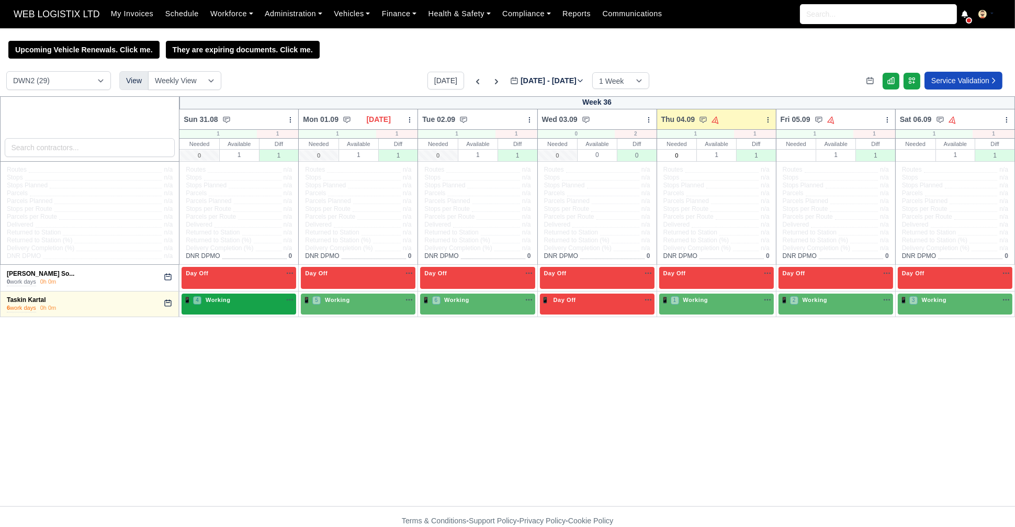
click at [252, 306] on div "📱 4 Working" at bounding box center [239, 301] width 110 height 11
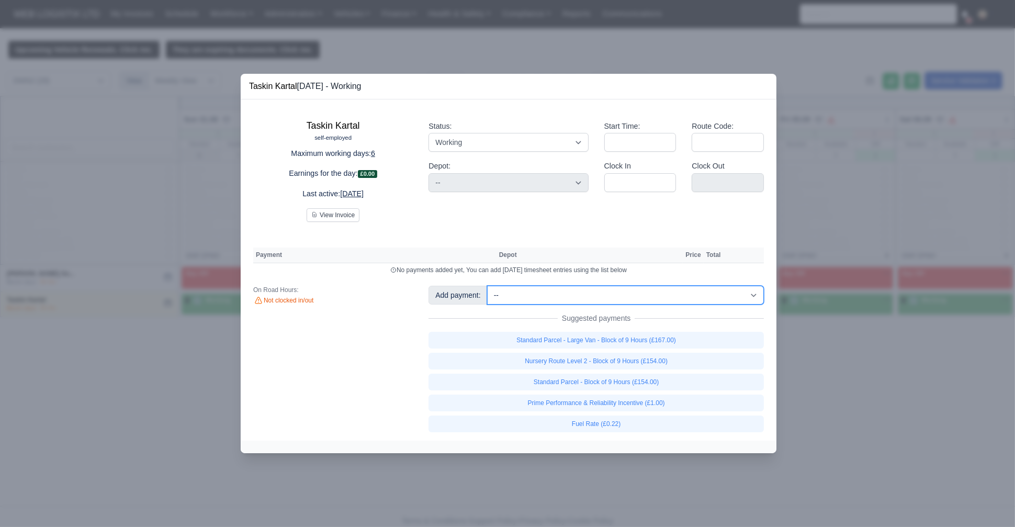
click at [585, 295] on select "-- Fantastic Plus Scorecard Bonus - Fantastic Plus (£0.08) Standard Parcel - Bl…" at bounding box center [625, 295] width 277 height 19
select select "124"
click at [487, 286] on select "-- Fantastic Plus Scorecard Bonus - Fantastic Plus (£0.08) Standard Parcel - Bl…" at bounding box center [625, 295] width 277 height 19
select select "3"
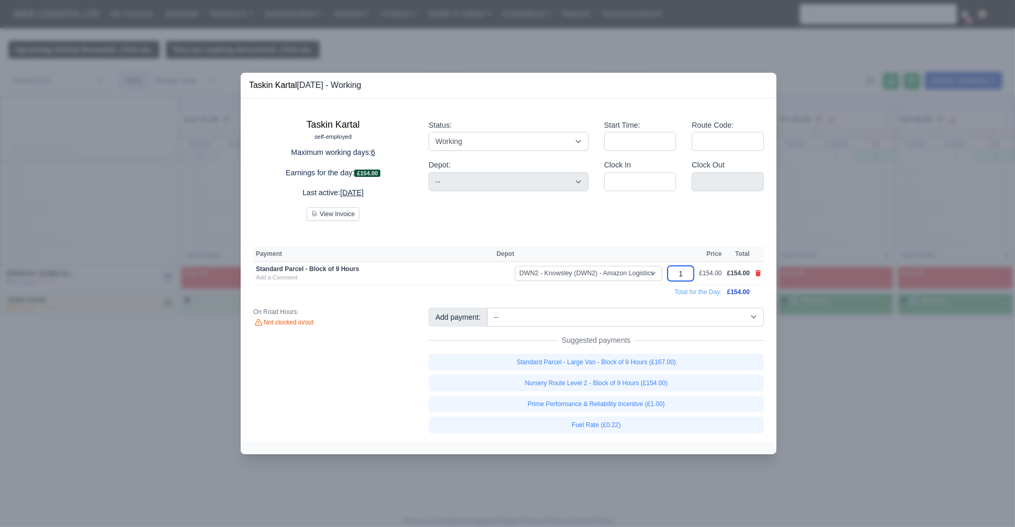
click at [682, 273] on input "1" at bounding box center [681, 273] width 26 height 15
click at [688, 272] on input "1" at bounding box center [681, 273] width 26 height 15
type input "1.1"
type input "1."
type input "1.06"
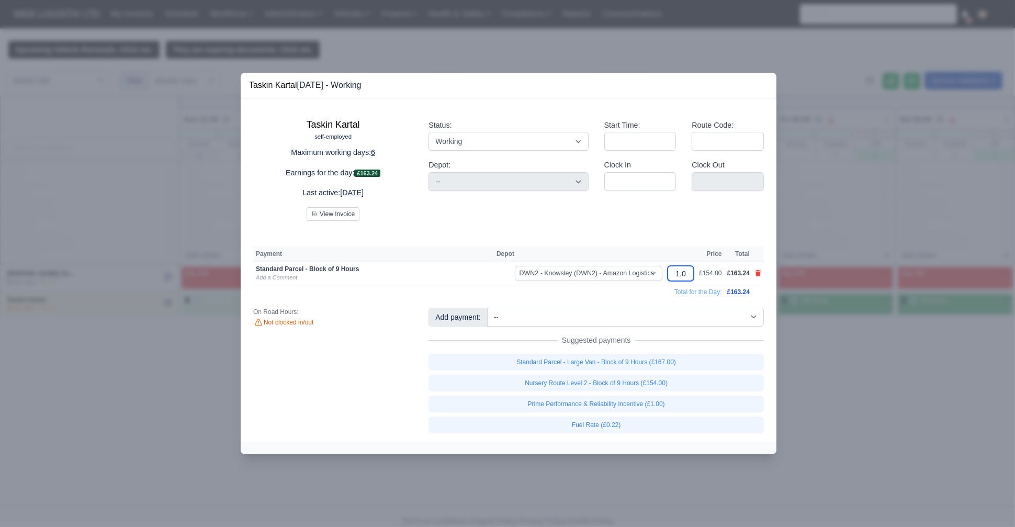
type input "1."
type input "1"
click at [745, 214] on div "Start Time: Route Code: Clock In Clock Out" at bounding box center [683, 166] width 175 height 110
click at [760, 275] on icon at bounding box center [759, 273] width 6 height 6
select select
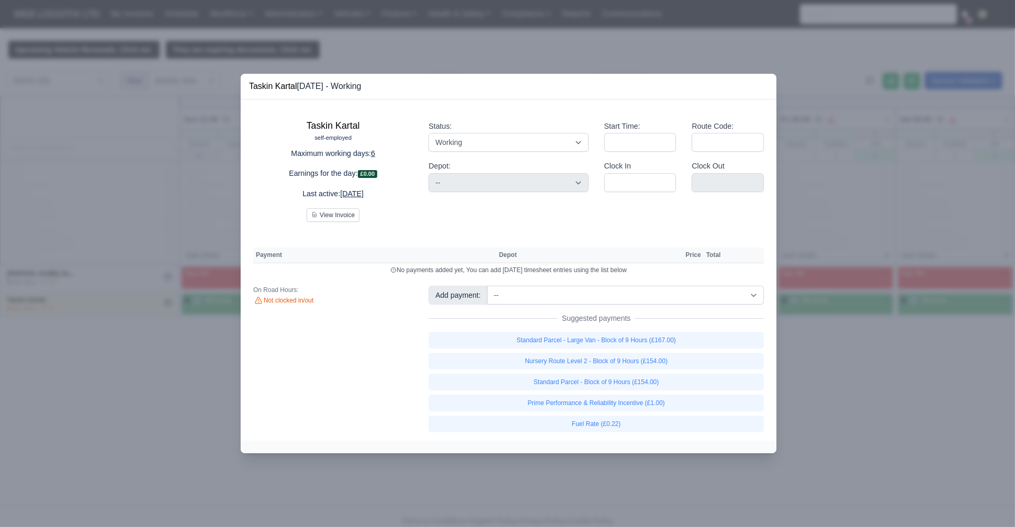
click at [138, 97] on div at bounding box center [507, 263] width 1015 height 527
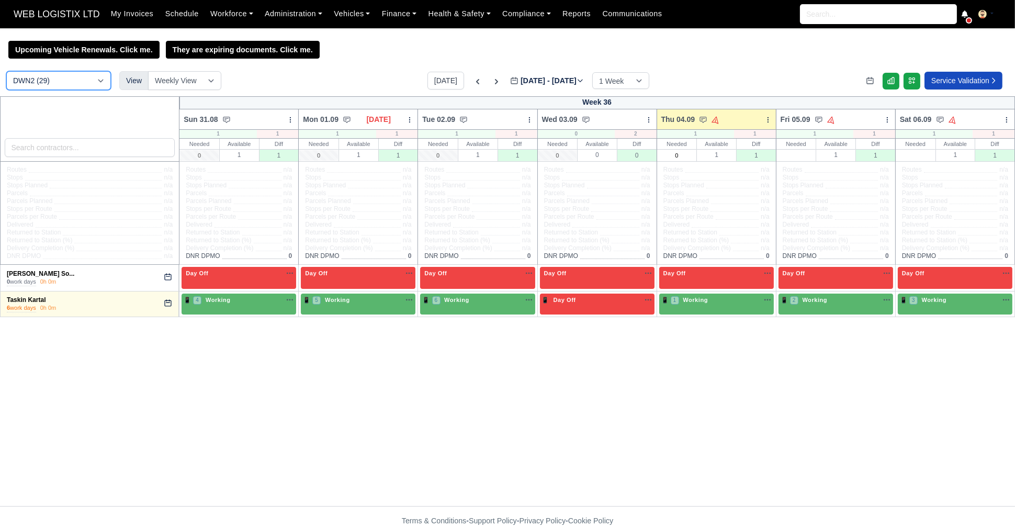
click at [94, 81] on select "DCE1 (1) DWN2 (29) DXM2 (50)" at bounding box center [58, 80] width 105 height 19
select select "2"
click at [6, 72] on select "DCE1 (1) DWN2 (29) DXM2 (50)" at bounding box center [58, 80] width 105 height 19
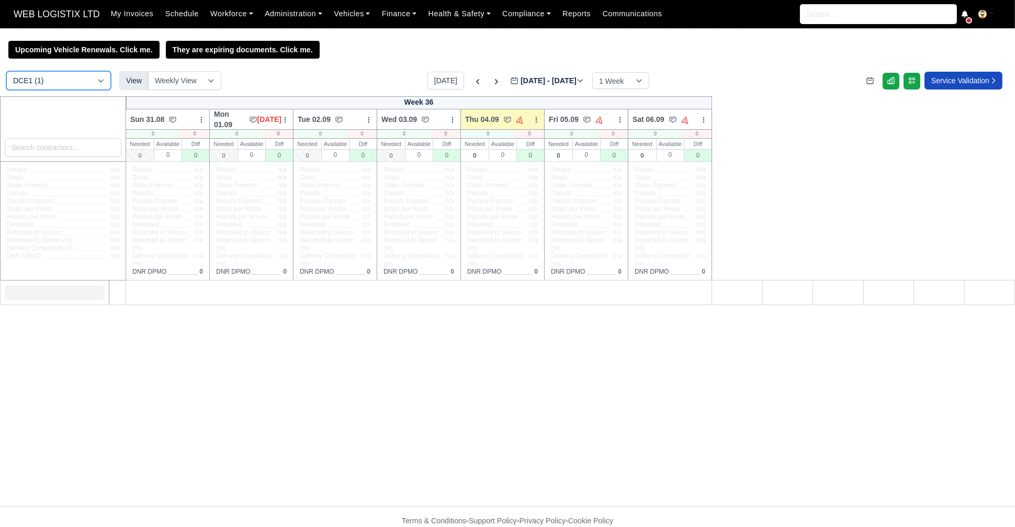
click at [108, 83] on select "DCE1 (1) DWN2 (29) DXM2 (50)" at bounding box center [58, 80] width 105 height 19
select select "3"
click at [6, 72] on select "DCE1 (1) DWN2 (29) DXM2 (50)" at bounding box center [58, 80] width 105 height 19
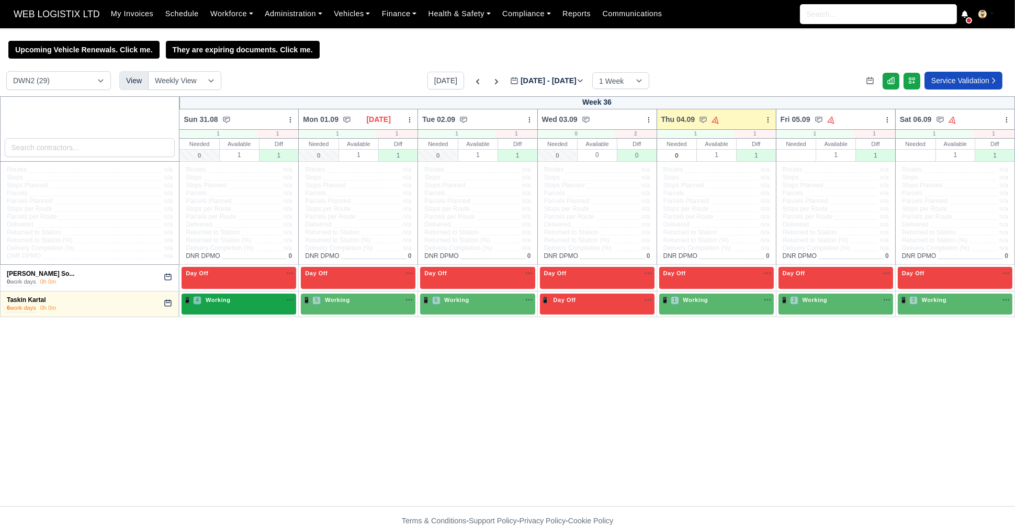
click at [232, 307] on div "📱 4 Working" at bounding box center [239, 301] width 110 height 11
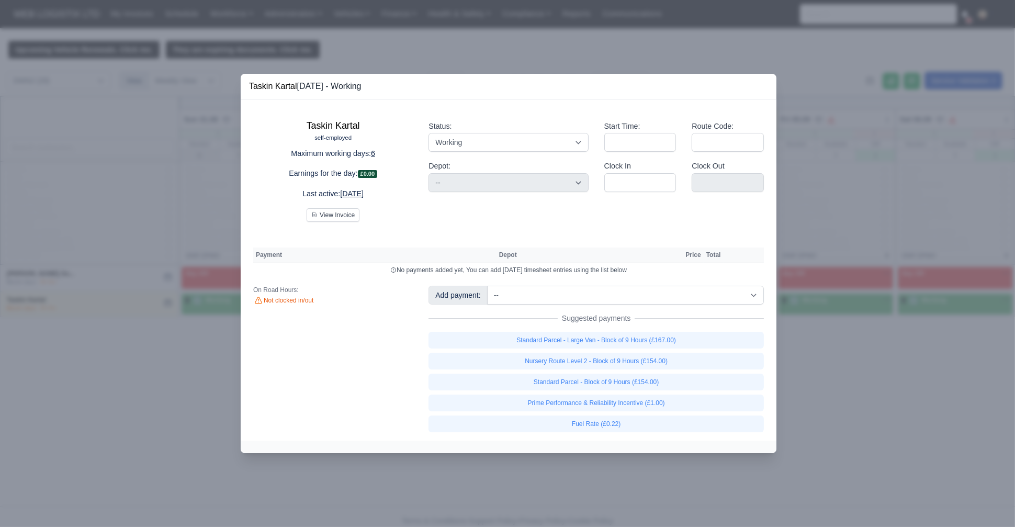
click at [454, 44] on div at bounding box center [507, 263] width 1015 height 527
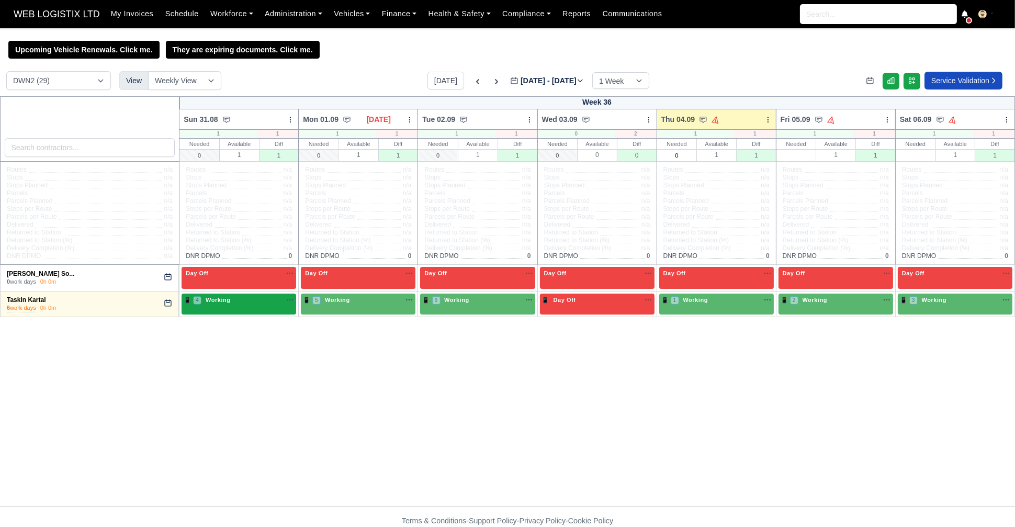
click at [241, 305] on div "📱 4 Working" at bounding box center [239, 300] width 110 height 9
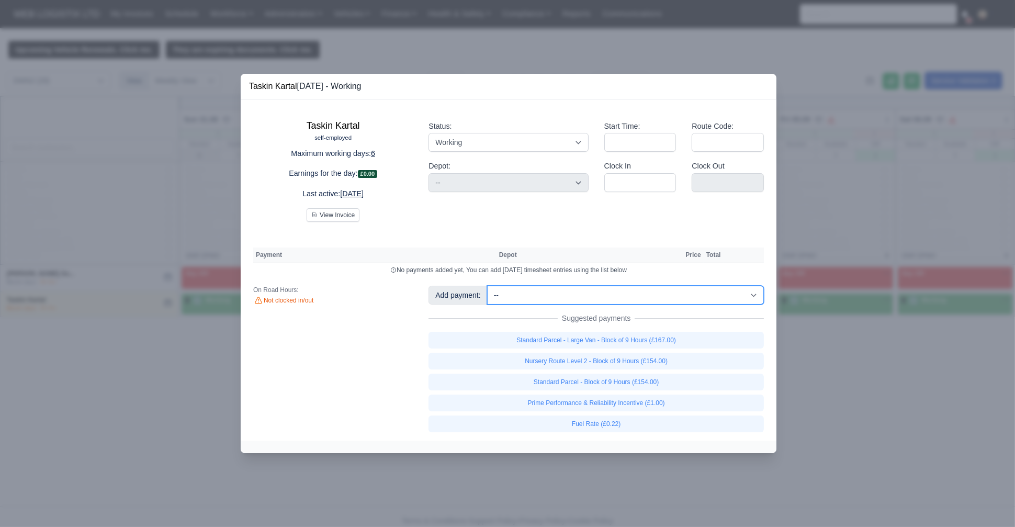
click at [567, 300] on select "-- Fantastic Plus Scorecard Bonus - Fantastic Plus (£0.08) Standard Parcel - Bl…" at bounding box center [625, 295] width 277 height 19
select select "9"
click at [487, 286] on select "-- Fantastic Plus Scorecard Bonus - Fantastic Plus (£0.08) Standard Parcel - Bl…" at bounding box center [625, 295] width 277 height 19
select select "3"
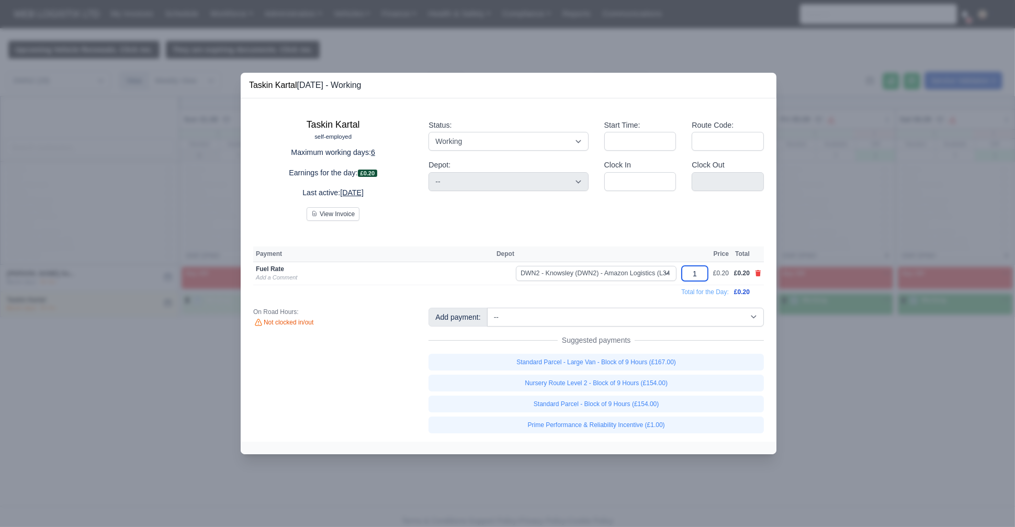
click at [704, 272] on input "1" at bounding box center [695, 273] width 26 height 15
type input "33"
click at [727, 229] on div "Taskin Kartal self-employed Maximum working days: 6 Earnings for the day: £6.58…" at bounding box center [509, 270] width 536 height 344
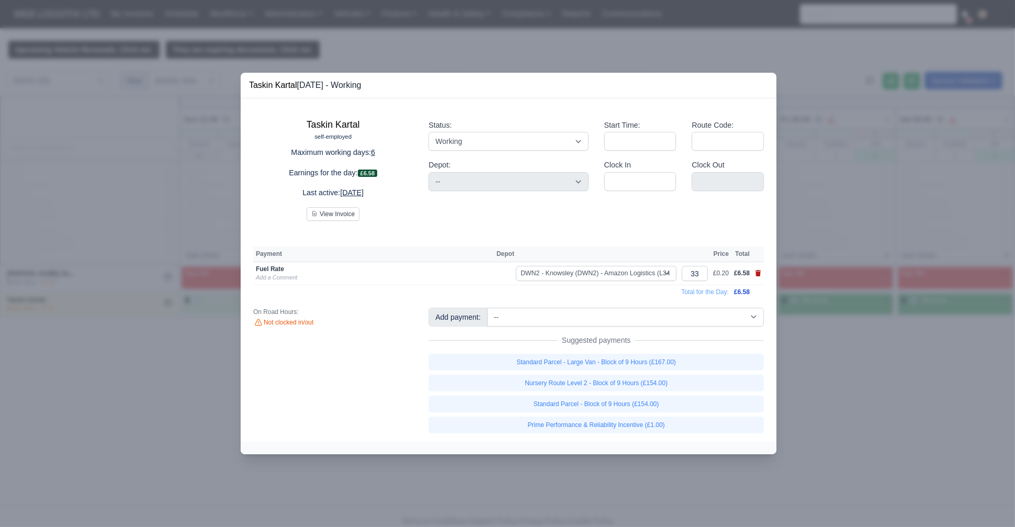
click at [758, 274] on icon at bounding box center [759, 273] width 6 height 6
select select
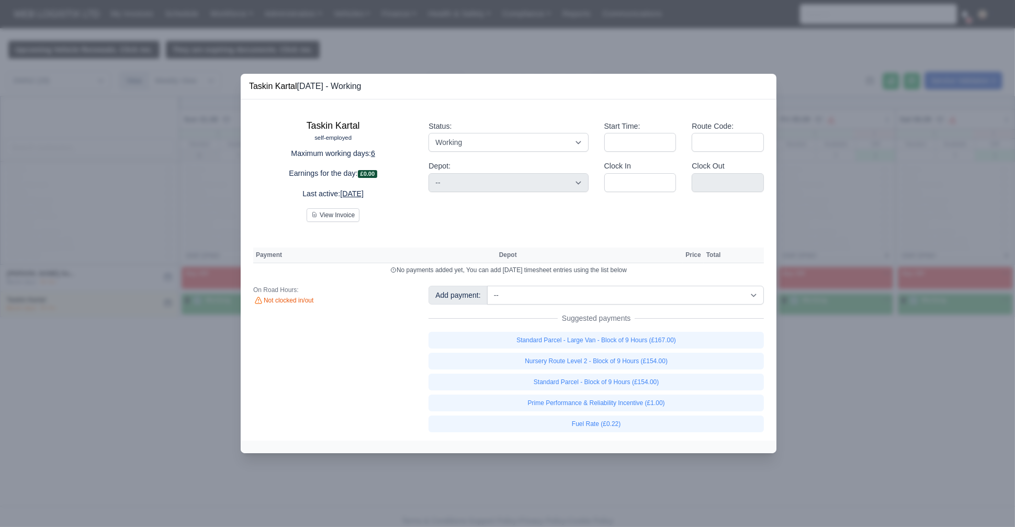
click at [150, 139] on div at bounding box center [507, 263] width 1015 height 527
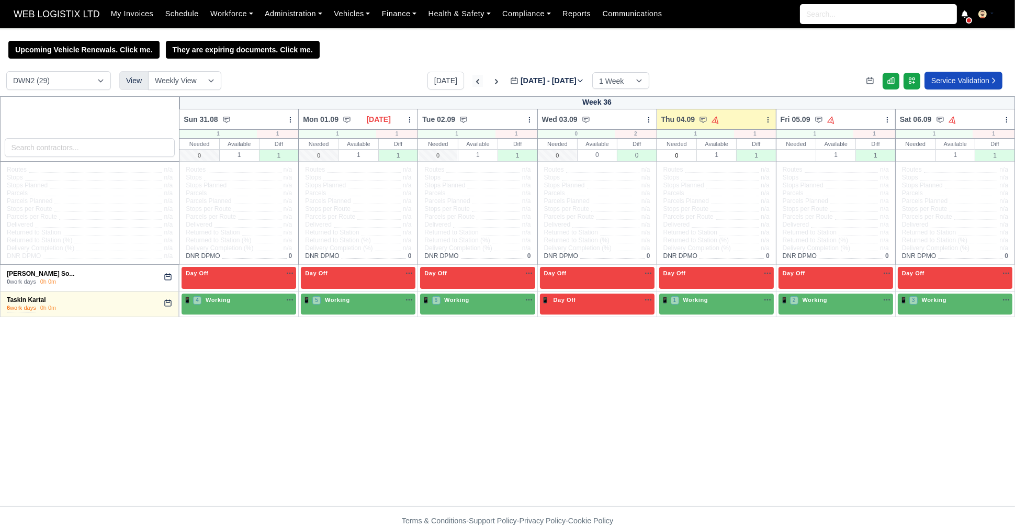
click at [476, 83] on icon at bounding box center [477, 81] width 3 height 5
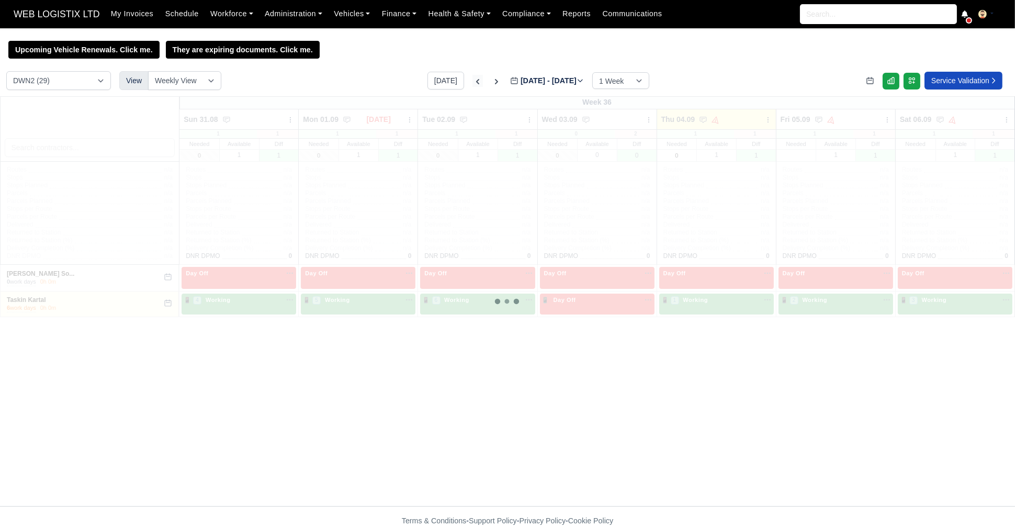
type input "2025-08-28"
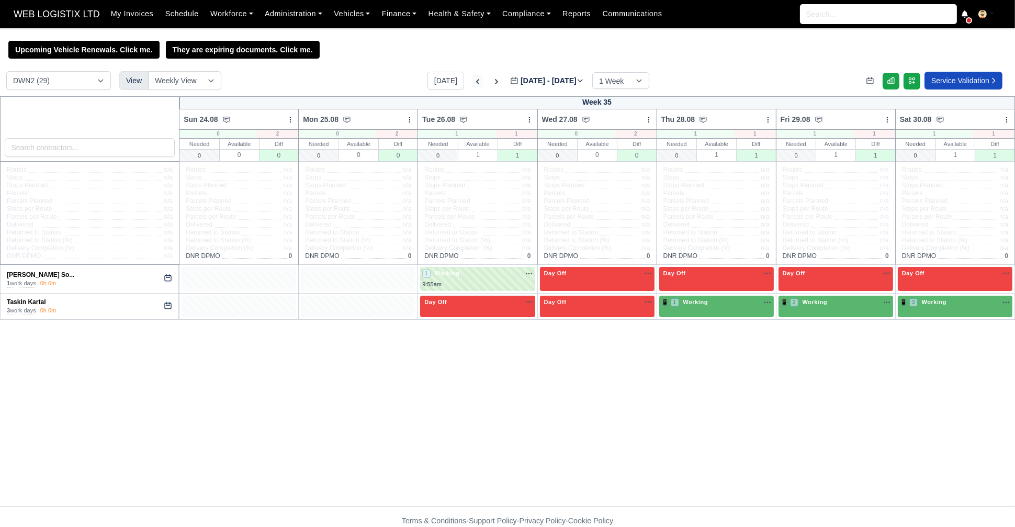
click at [472, 83] on icon at bounding box center [477, 81] width 10 height 10
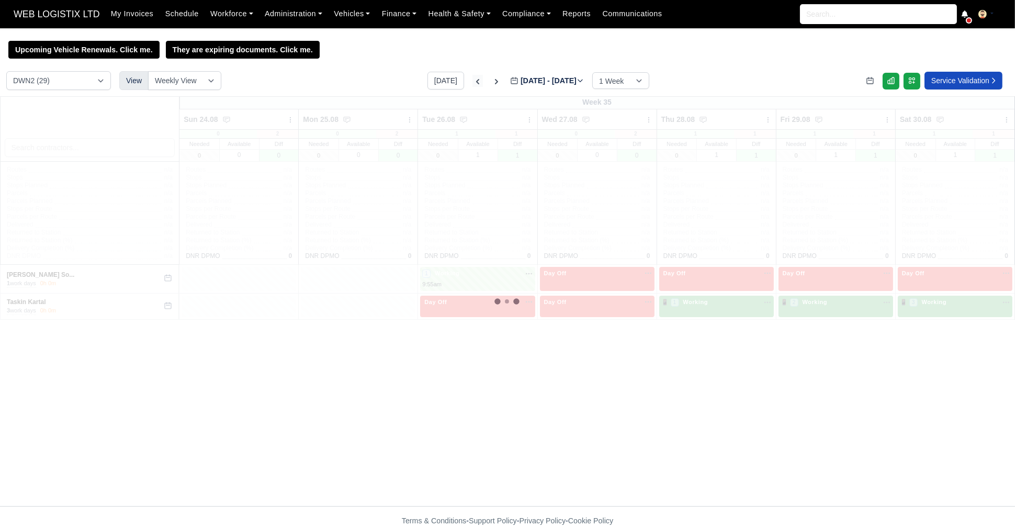
type input "2025-08-21"
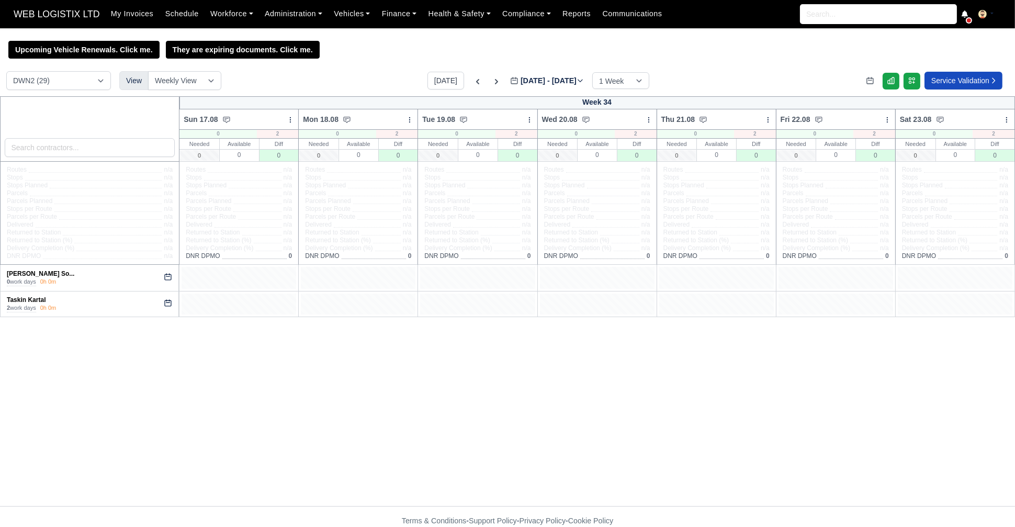
click at [246, 301] on div at bounding box center [239, 304] width 115 height 21
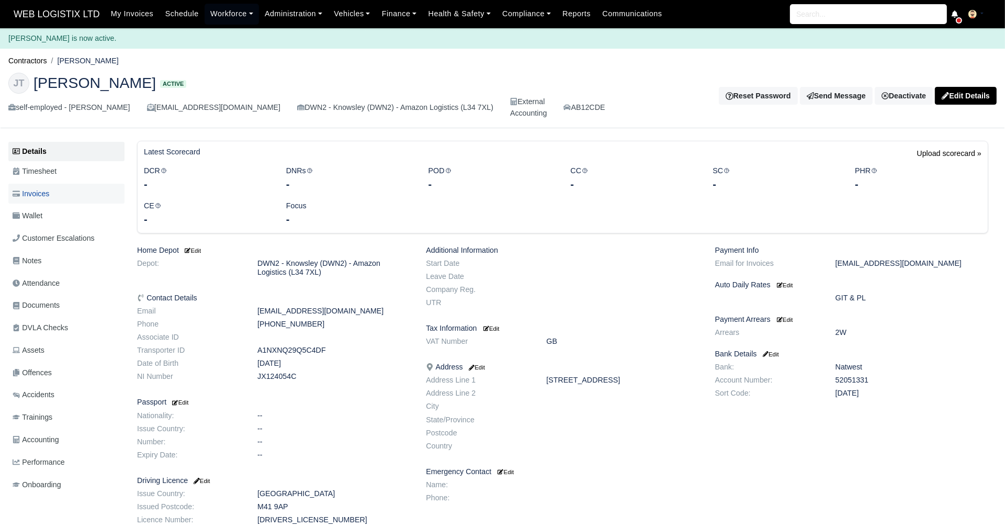
click at [50, 184] on link "Invoices" at bounding box center [66, 194] width 116 height 20
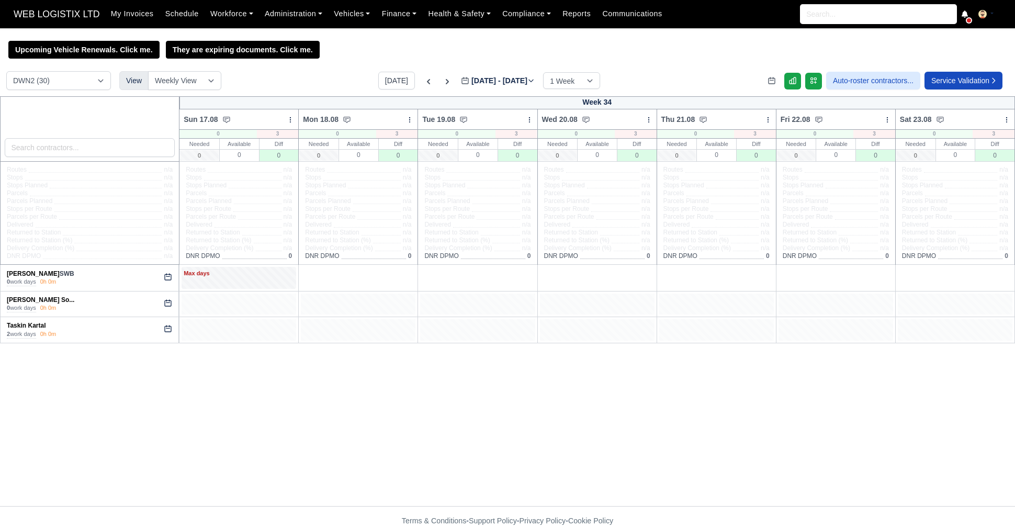
select select "3"
click at [314, 280] on div "+" at bounding box center [358, 277] width 110 height 17
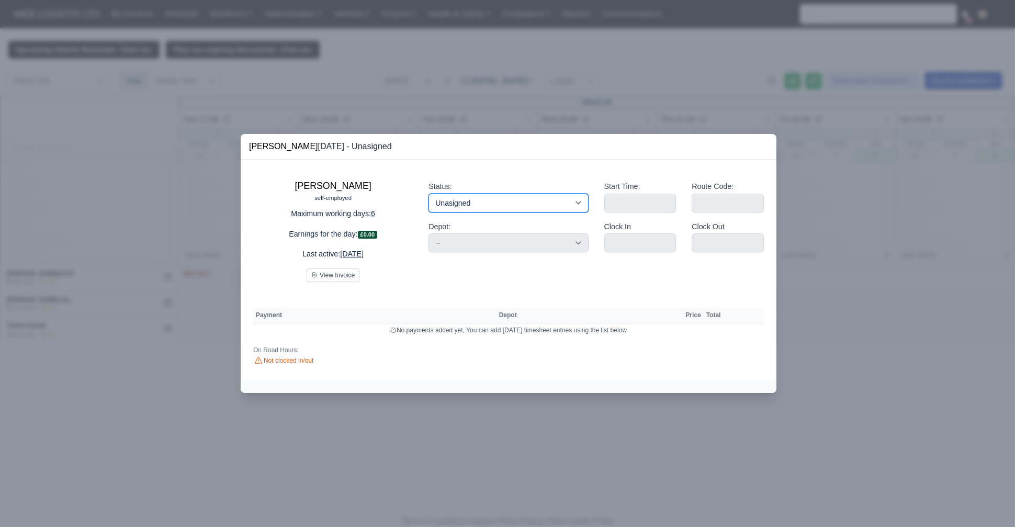
drag, startPoint x: 493, startPoint y: 201, endPoint x: 463, endPoint y: 215, distance: 32.6
click at [463, 215] on div "Status: Working Day Off Stand By Holiday Other Depot In Office OSM Ridealong Nu…" at bounding box center [508, 227] width 175 height 110
select select "Available"
click at [429, 194] on select "Working Day Off Stand By Holiday Other Depot In Office OSM Ridealong Nursery 1 …" at bounding box center [509, 203] width 160 height 19
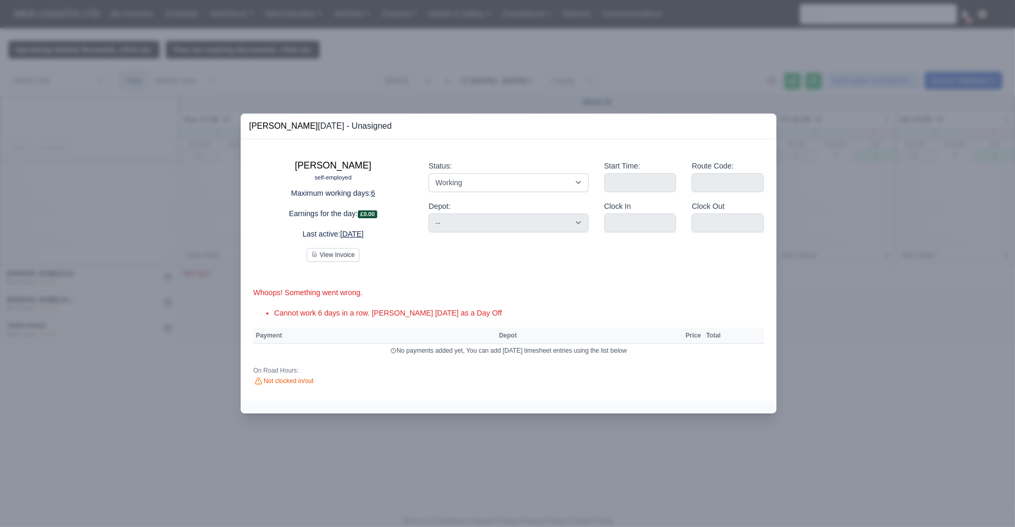
click at [168, 226] on div at bounding box center [507, 263] width 1015 height 527
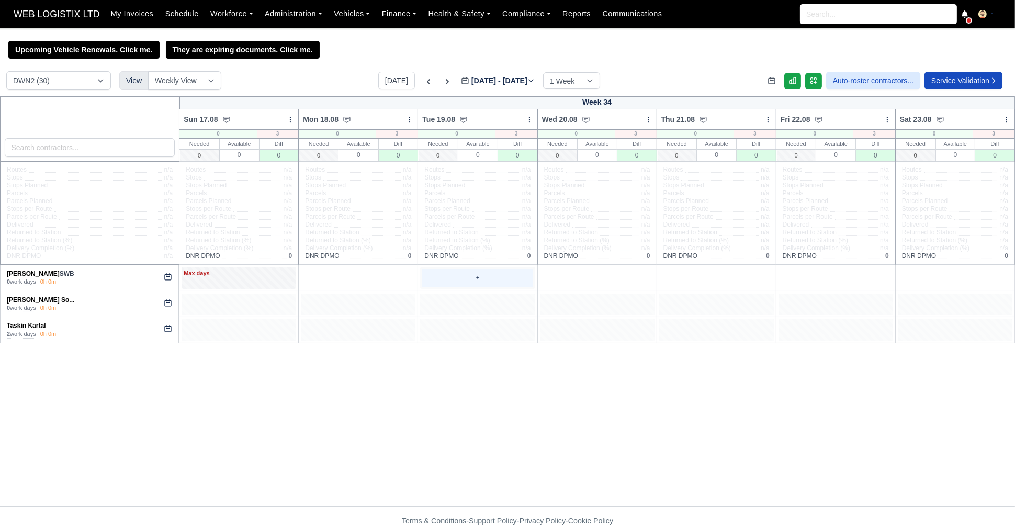
click at [447, 285] on div "+" at bounding box center [477, 277] width 110 height 17
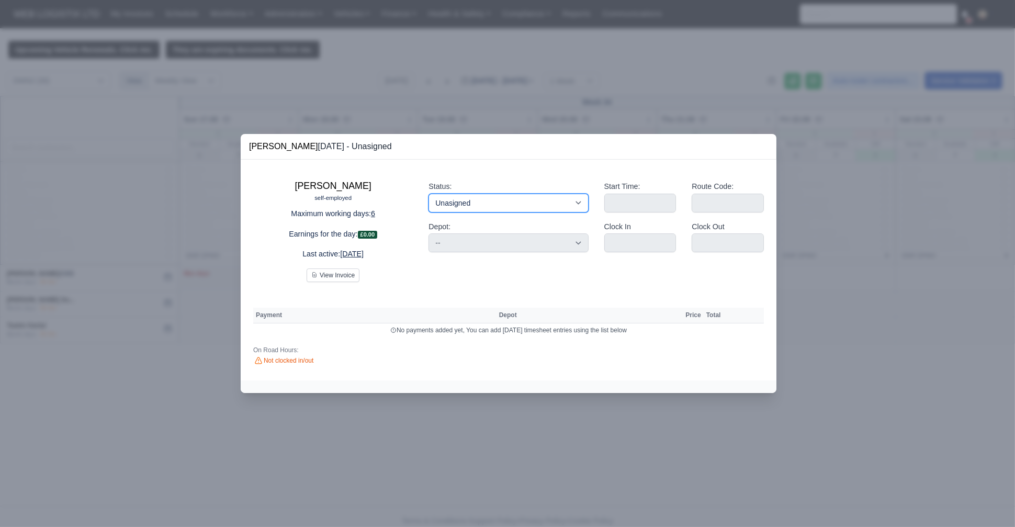
click at [500, 205] on select "Working Day Off Stand By Holiday Other Depot In Office OSM Ridealong Nursery 1 …" at bounding box center [509, 203] width 160 height 19
select select "Available"
click at [429, 194] on select "Working Day Off Stand By Holiday Other Depot In Office OSM Ridealong Nursery 1 …" at bounding box center [509, 203] width 160 height 19
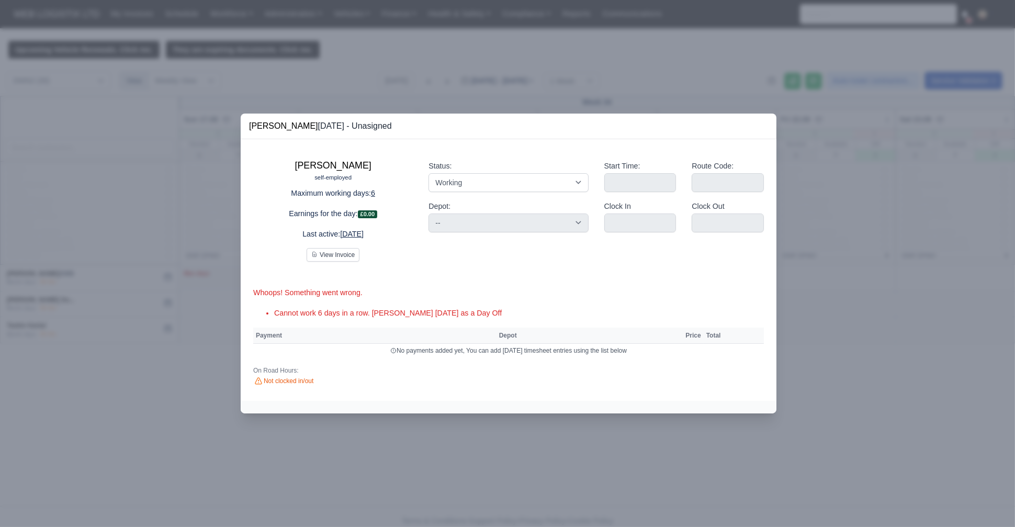
click at [59, 254] on div at bounding box center [507, 263] width 1015 height 527
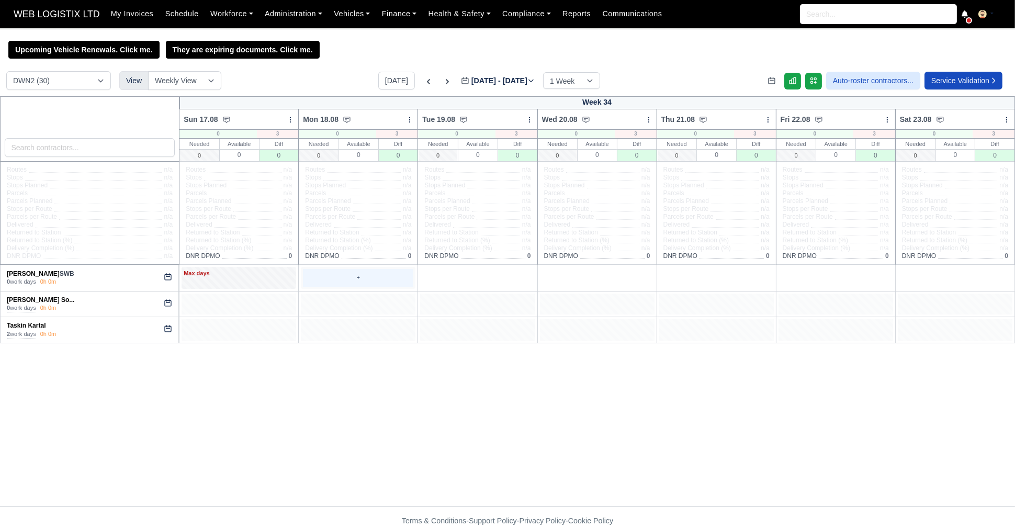
click at [335, 273] on div "+" at bounding box center [358, 277] width 110 height 17
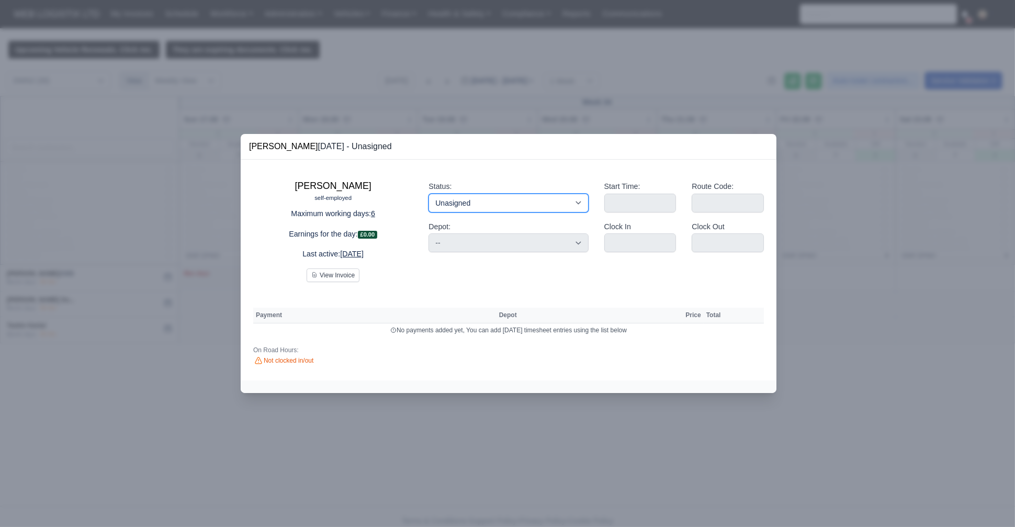
click at [469, 202] on select "Working Day Off Stand By Holiday Other Depot In Office OSM Ridealong Nursery 1 …" at bounding box center [509, 203] width 160 height 19
select select "Day Off"
click at [429, 194] on select "Working Day Off Stand By Holiday Other Depot In Office OSM Ridealong Nursery 1 …" at bounding box center [509, 203] width 160 height 19
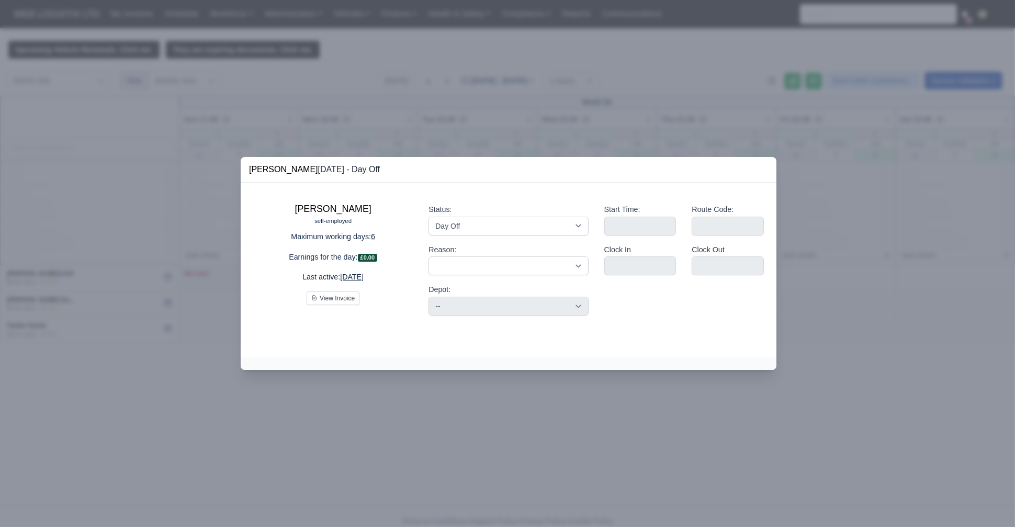
click at [98, 244] on div at bounding box center [507, 263] width 1015 height 527
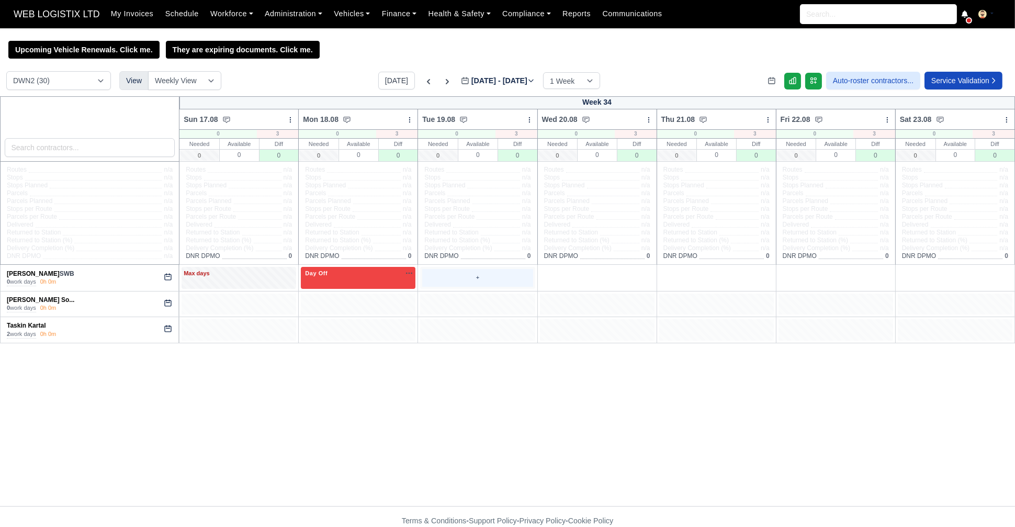
click at [444, 279] on div "+" at bounding box center [477, 277] width 110 height 17
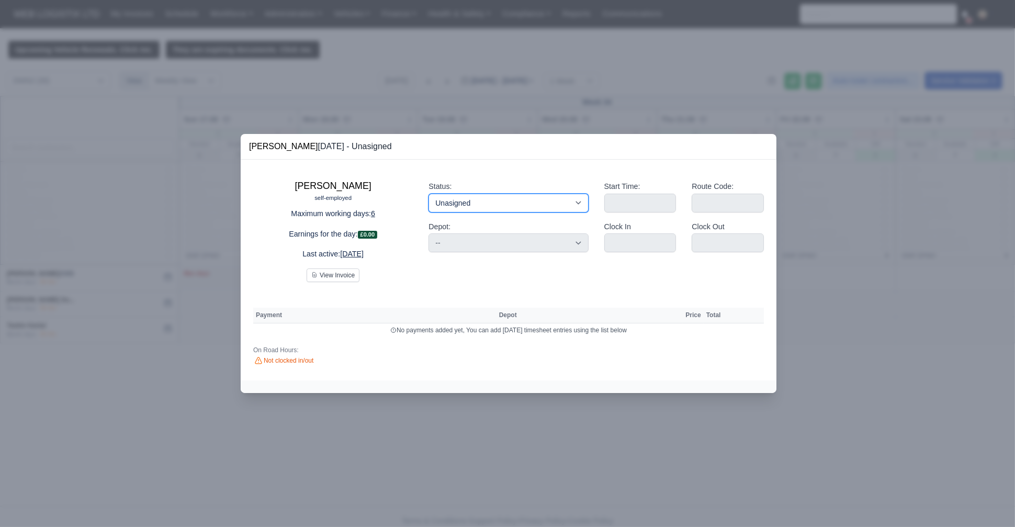
drag, startPoint x: 533, startPoint y: 202, endPoint x: 458, endPoint y: 223, distance: 78.2
click at [458, 223] on div "Status: Working Day Off Stand By Holiday Other Depot In Office OSM Ridealong Nu…" at bounding box center [508, 227] width 175 height 110
select select "Available"
click at [429, 194] on select "Working Day Off Stand By Holiday Other Depot In Office OSM Ridealong Nursery 1 …" at bounding box center [509, 203] width 160 height 19
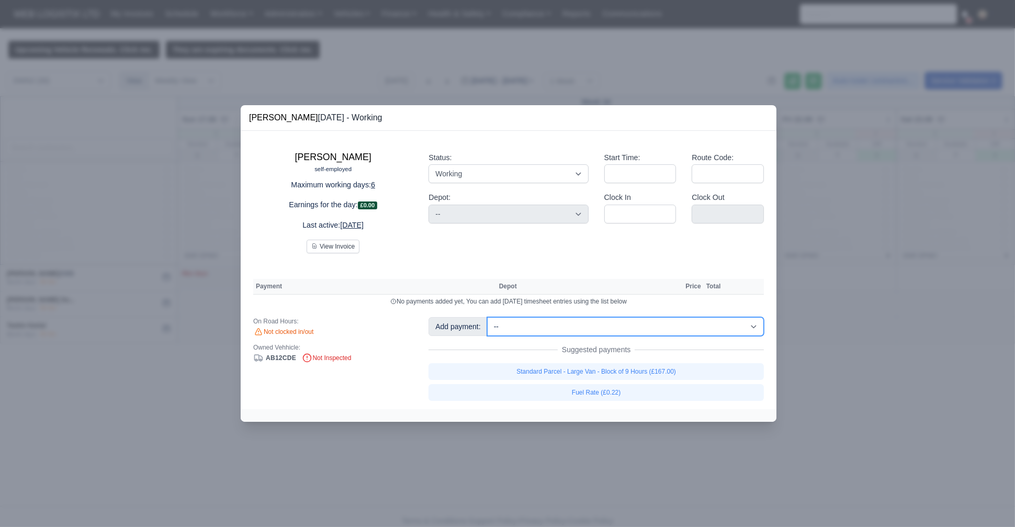
click at [521, 324] on select "-- Fantastic Plus Scorecard Bonus - Fantastic Plus (£0.08) Standard Parcel - Bl…" at bounding box center [625, 326] width 277 height 19
select select "9"
click at [487, 317] on select "-- Fantastic Plus Scorecard Bonus - Fantastic Plus (£0.08) Standard Parcel - Bl…" at bounding box center [625, 326] width 277 height 19
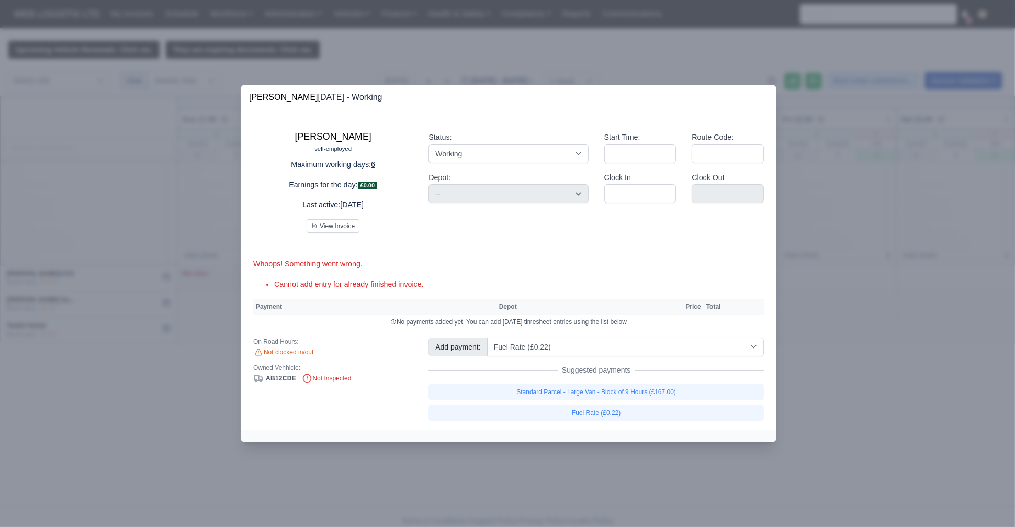
click at [91, 103] on div at bounding box center [507, 263] width 1015 height 527
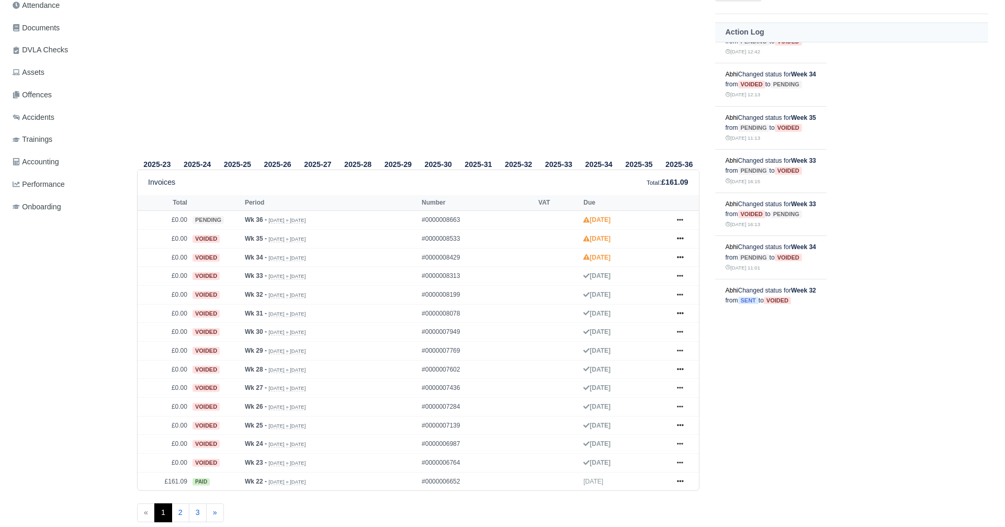
scroll to position [258, 0]
click at [681, 254] on icon at bounding box center [680, 256] width 6 height 6
click at [669, 275] on link "Show Invoice" at bounding box center [640, 276] width 93 height 22
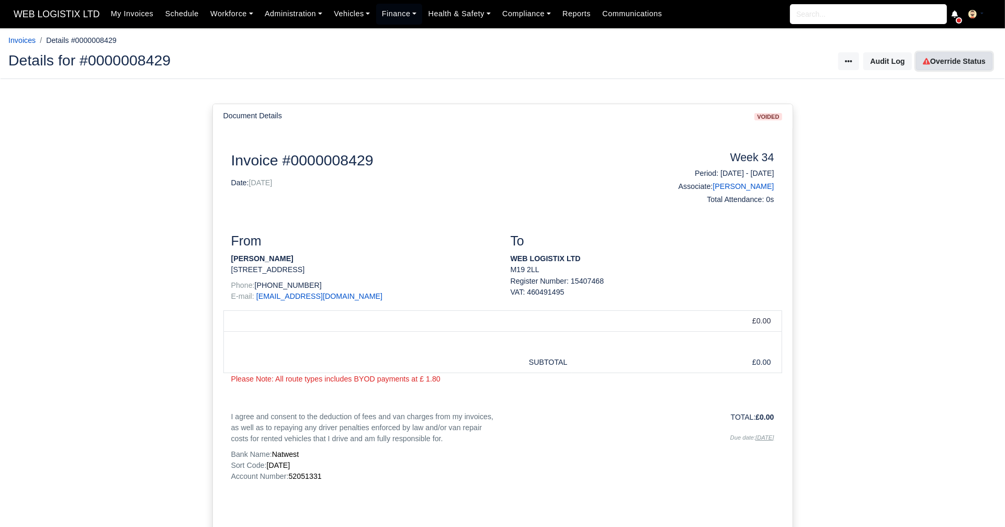
click at [930, 61] on icon at bounding box center [926, 61] width 7 height 7
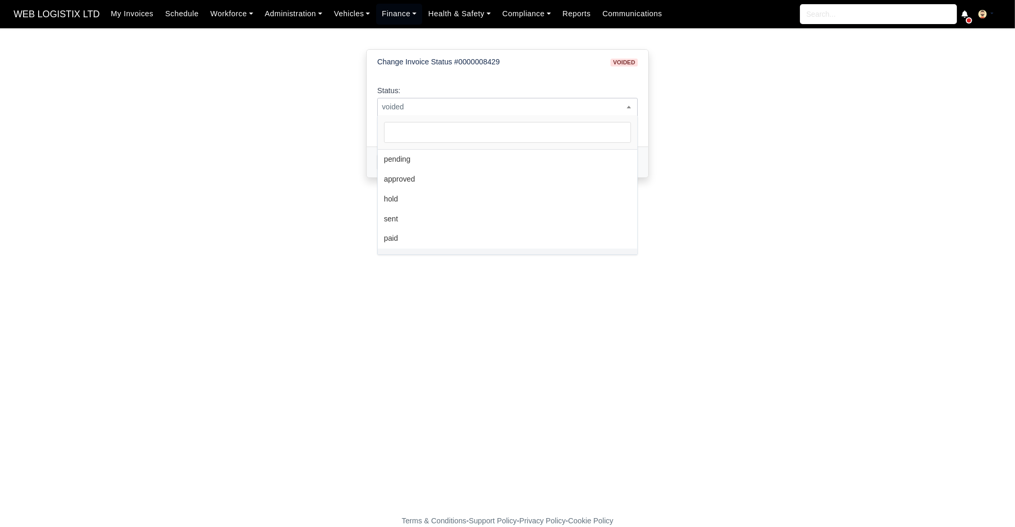
click at [519, 104] on span "voided" at bounding box center [508, 106] width 260 height 13
select select "pending"
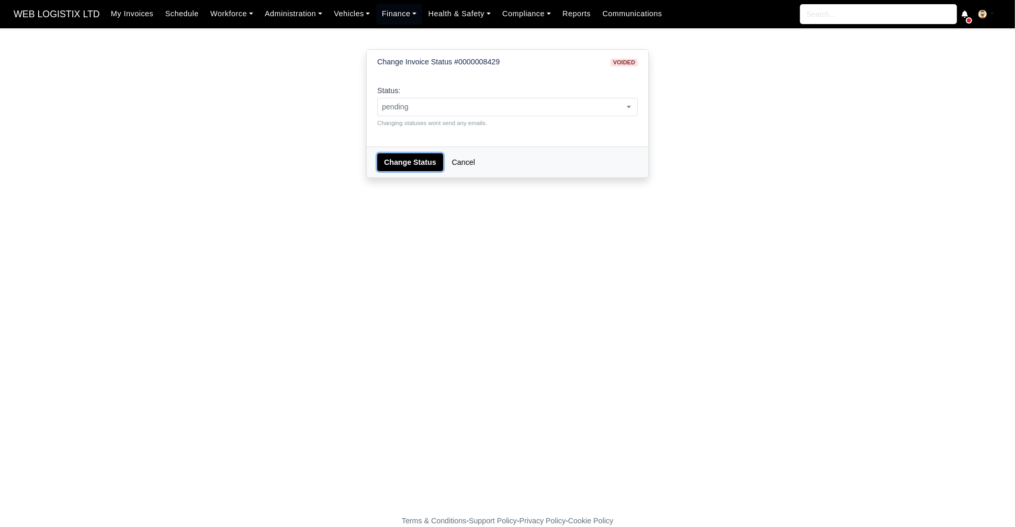
click at [410, 157] on button "Change Status" at bounding box center [410, 162] width 66 height 18
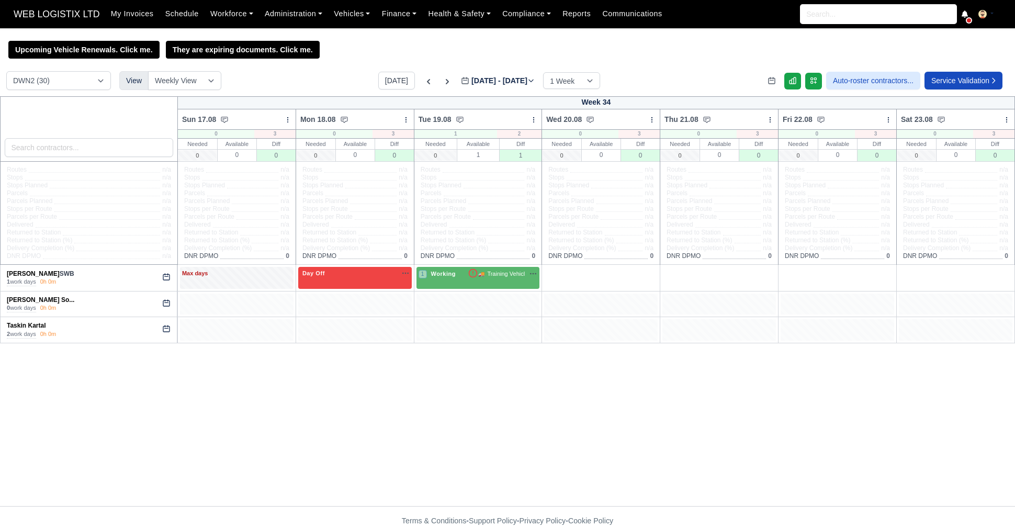
select select "3"
click at [511, 285] on div "1 Working 🚚" at bounding box center [477, 277] width 123 height 21
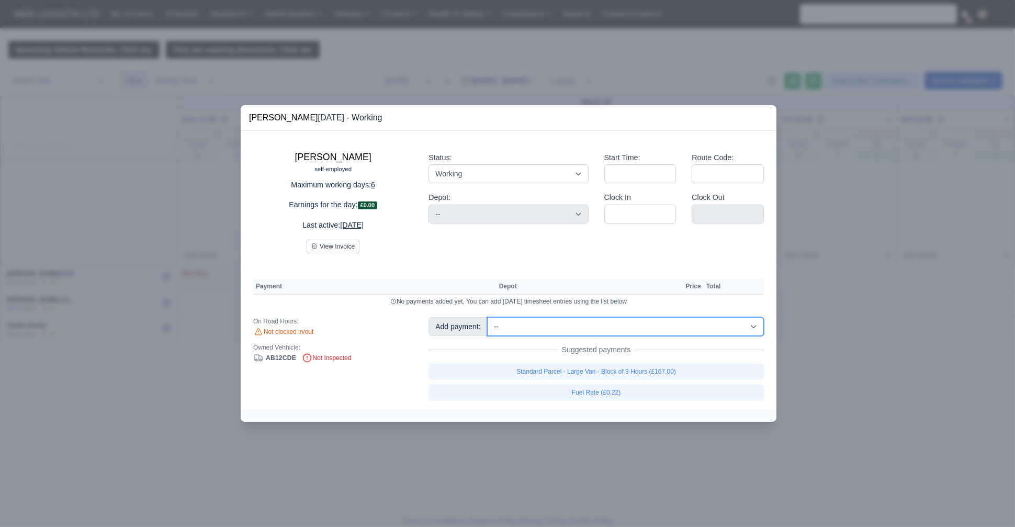
click at [606, 329] on select "-- Fantastic Plus Scorecard Bonus - Fantastic Plus (£0.08) Standard Parcel - Bl…" at bounding box center [625, 326] width 277 height 19
select select "9"
click at [487, 317] on select "-- Fantastic Plus Scorecard Bonus - Fantastic Plus (£0.08) Standard Parcel - Bl…" at bounding box center [625, 326] width 277 height 19
select select "3"
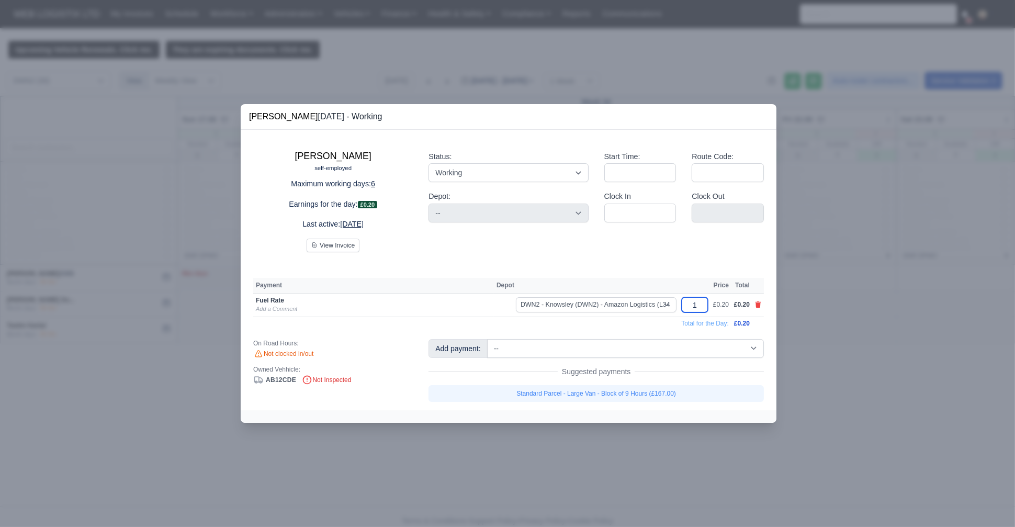
click at [700, 306] on input "1" at bounding box center [695, 304] width 26 height 15
type input "33"
click at [672, 253] on div "[PERSON_NAME] self-employed Maximum working days: 6 Earnings for the day: £6.62…" at bounding box center [509, 270] width 536 height 281
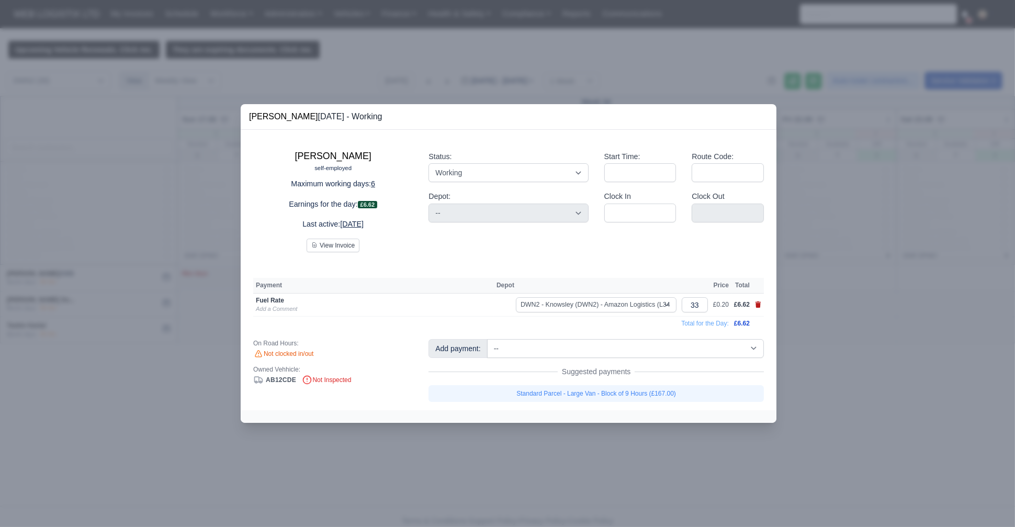
click at [761, 308] on icon at bounding box center [758, 304] width 6 height 6
select select
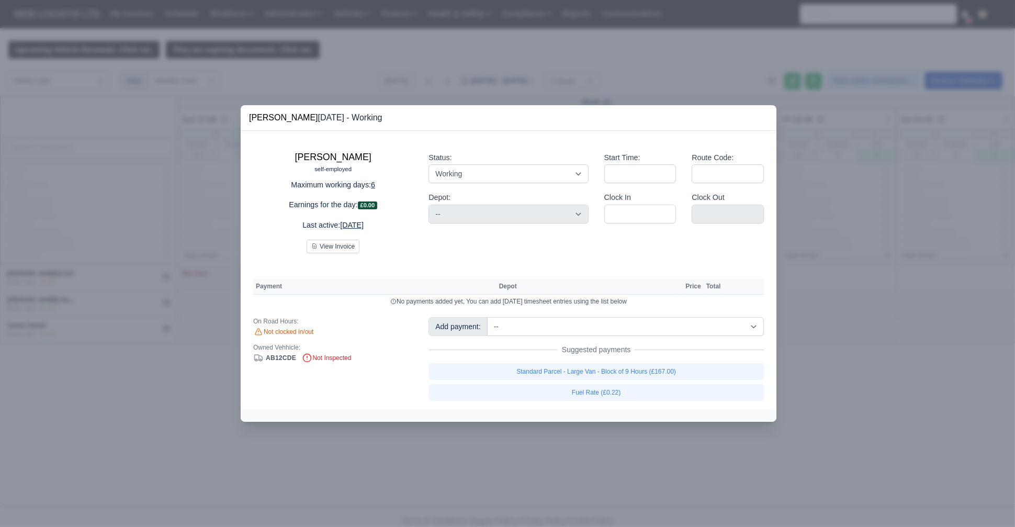
click at [118, 209] on div at bounding box center [507, 263] width 1015 height 527
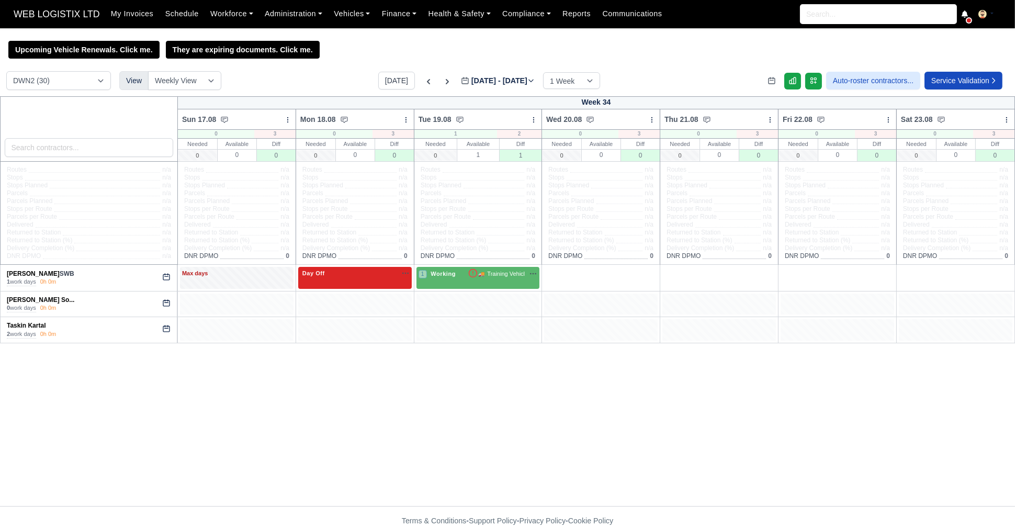
click at [406, 277] on icon "button" at bounding box center [405, 273] width 8 height 8
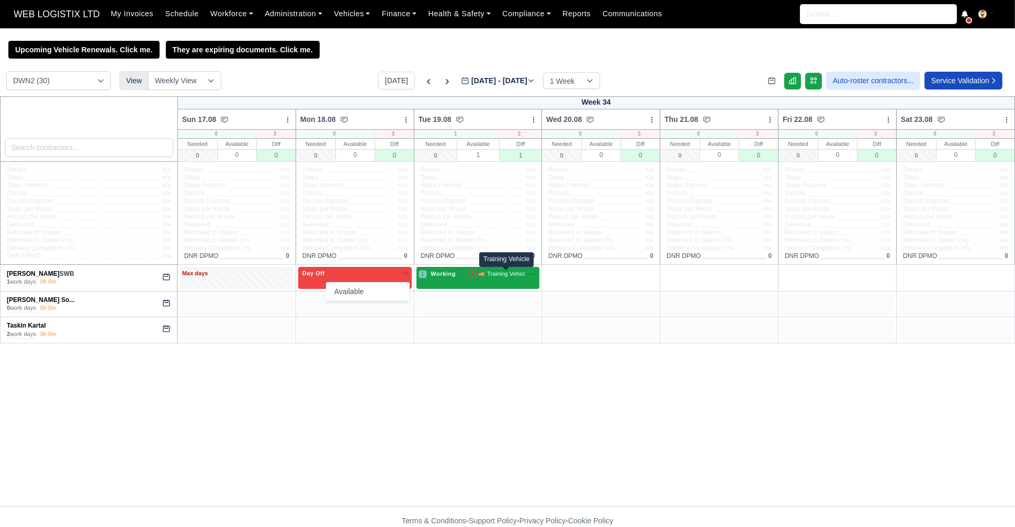
click at [513, 276] on span "Training Vehicl" at bounding box center [506, 273] width 38 height 9
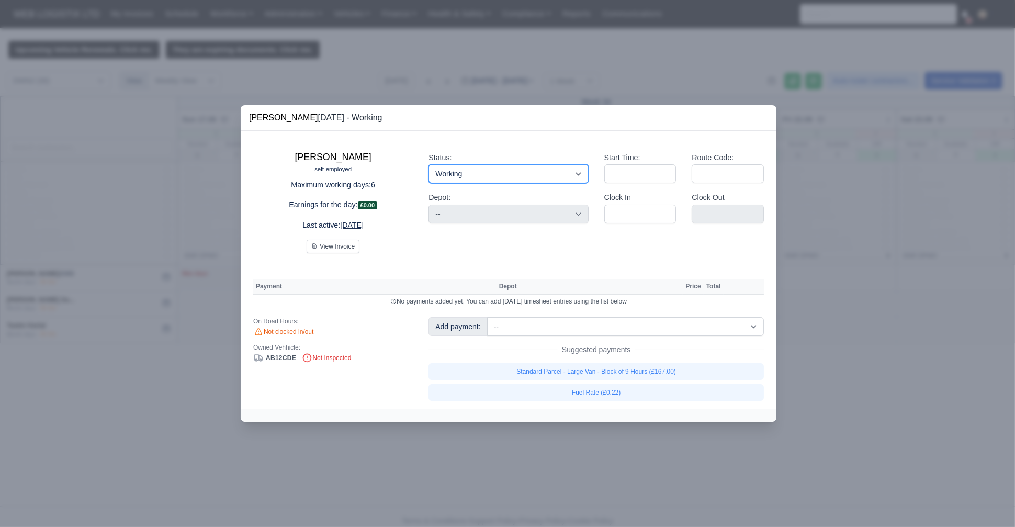
drag, startPoint x: 518, startPoint y: 170, endPoint x: 489, endPoint y: 195, distance: 38.6
click at [489, 195] on div "Status: Working Day Off Stand By Holiday Other Depot In Office OSM Ridealong Nu…" at bounding box center [508, 198] width 175 height 110
select select "Unasigned"
click at [429, 165] on select "Working Day Off Stand By Holiday Other Depot In Office OSM Ridealong Nursery 1 …" at bounding box center [509, 173] width 160 height 19
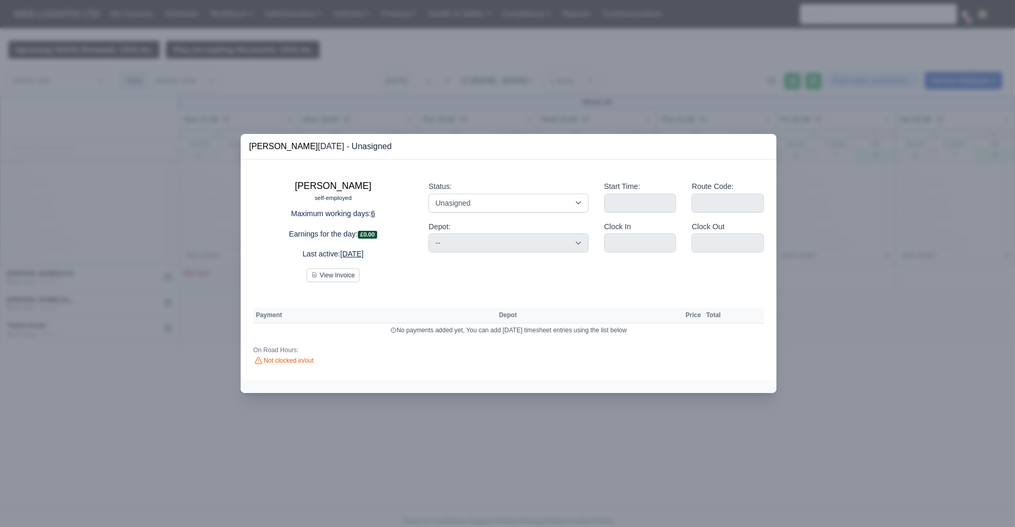
click at [176, 272] on div at bounding box center [507, 263] width 1015 height 527
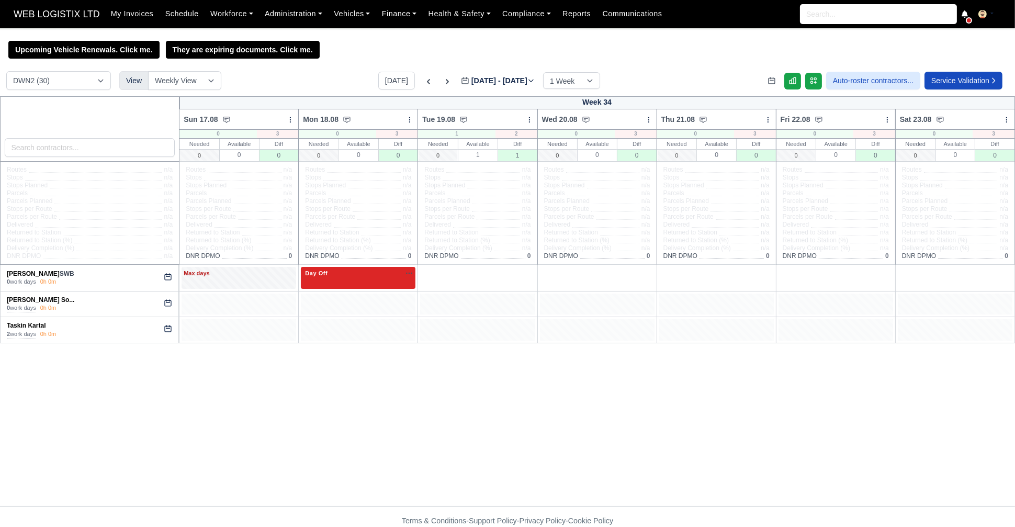
click at [372, 273] on div "Day Off Available" at bounding box center [358, 273] width 110 height 9
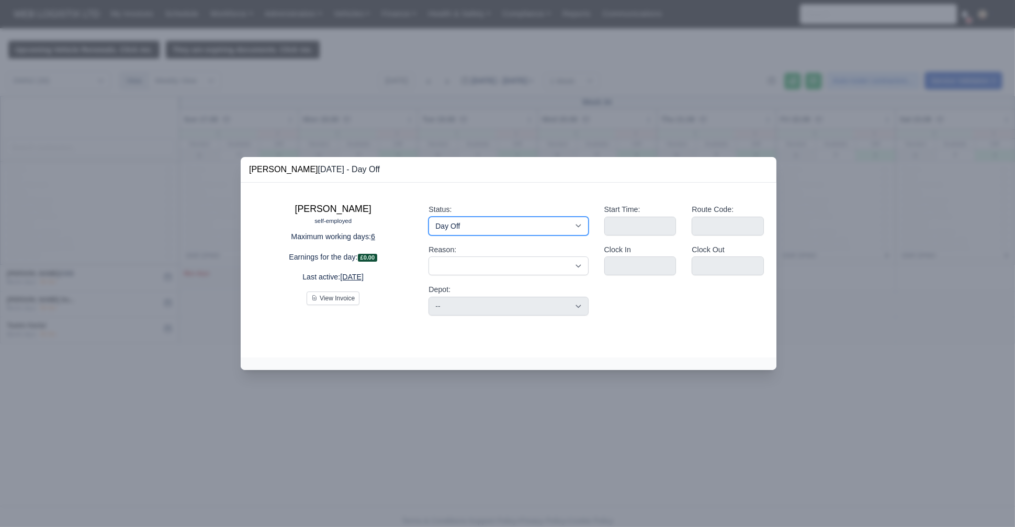
click at [464, 230] on select "Working Day Off Stand By Holiday Other Depot In Office OSM Ridealong Nursery 1 …" at bounding box center [509, 226] width 160 height 19
select select "Unasigned"
click at [429, 217] on select "Working Day Off Stand By Holiday Other Depot In Office OSM Ridealong Nursery 1 …" at bounding box center [509, 226] width 160 height 19
select select
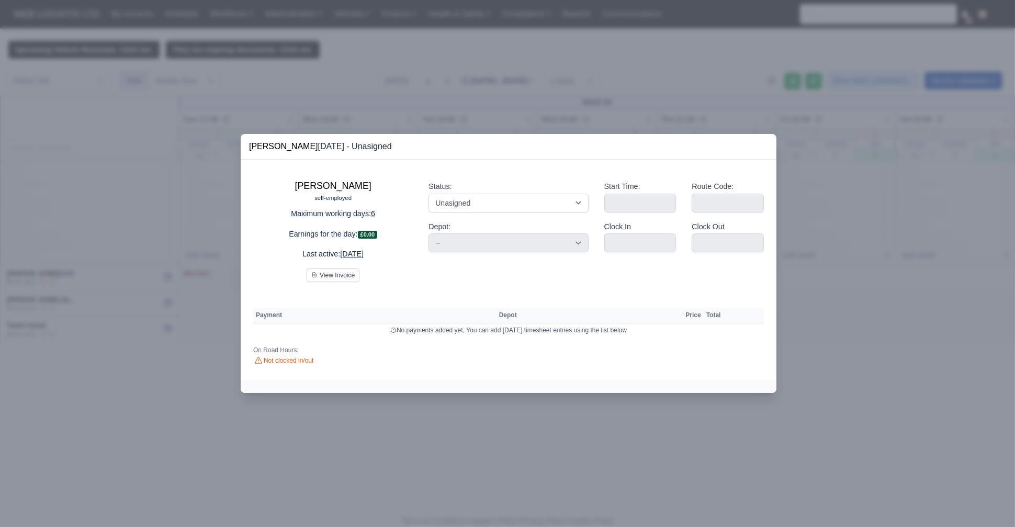
click at [207, 380] on div at bounding box center [507, 263] width 1015 height 527
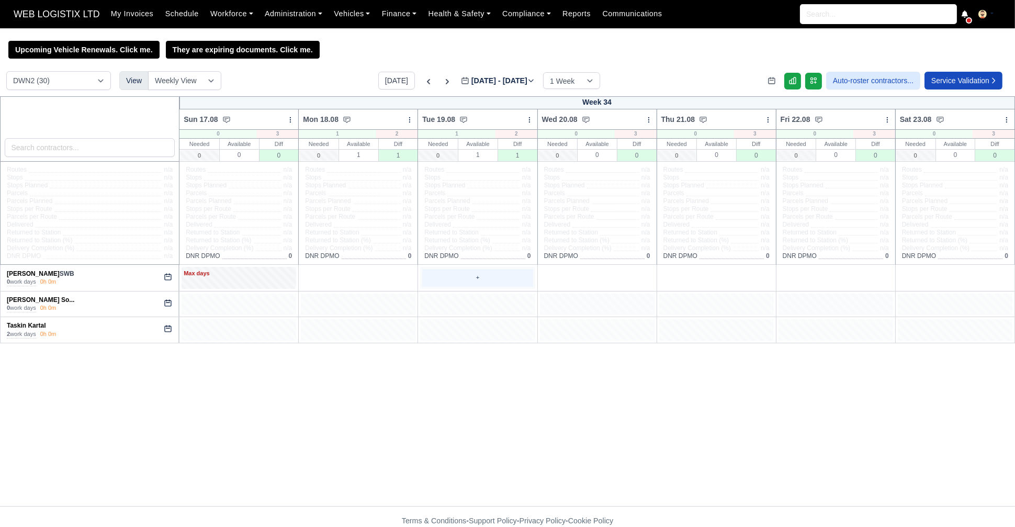
click at [435, 274] on div "+" at bounding box center [477, 277] width 110 height 17
select select "Unasigned"
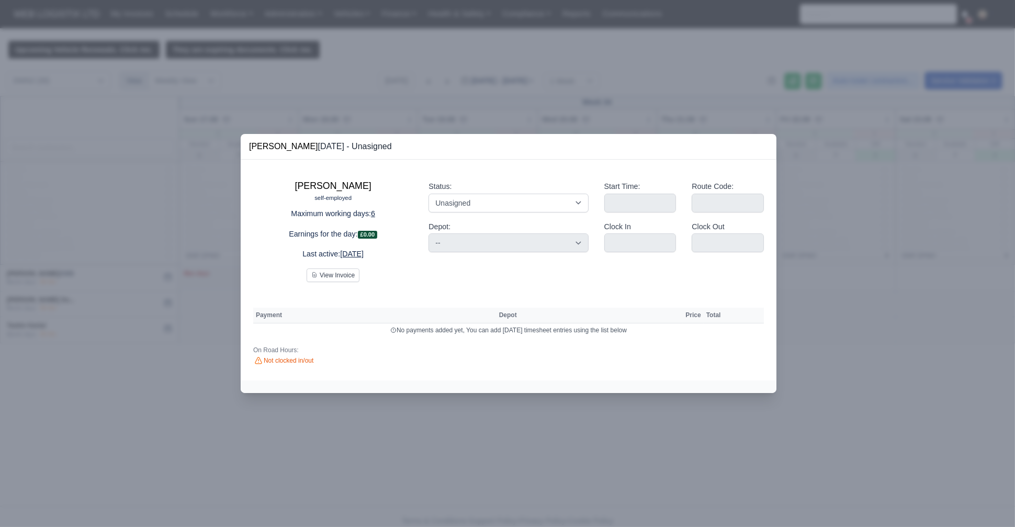
click at [342, 440] on div at bounding box center [507, 263] width 1015 height 527
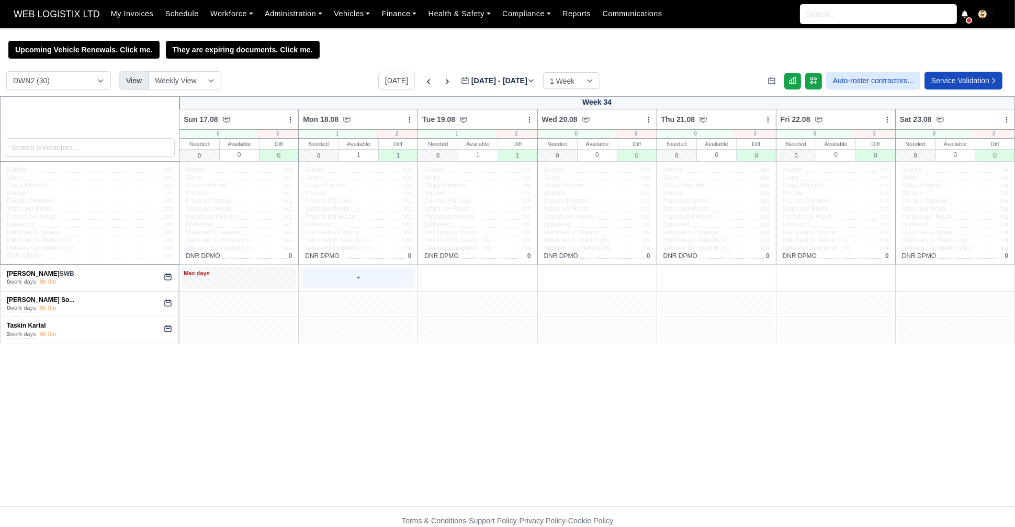
click at [352, 279] on div "+" at bounding box center [358, 277] width 110 height 17
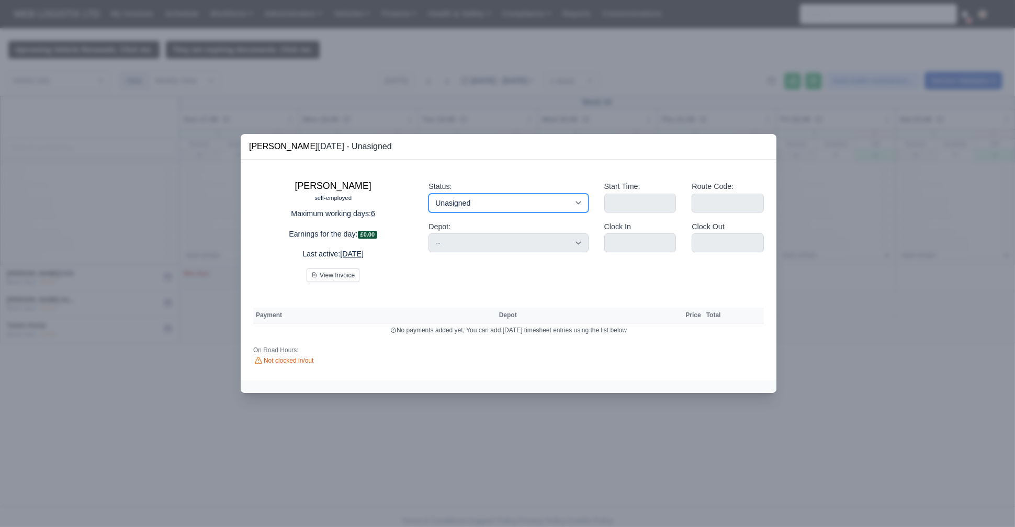
click at [443, 199] on select "Working Day Off Stand By Holiday Other Depot In Office OSM Ridealong Nursery 1 …" at bounding box center [509, 203] width 160 height 19
select select "Day Off"
click at [429, 194] on select "Working Day Off Stand By Holiday Other Depot In Office OSM Ridealong Nursery 1 …" at bounding box center [509, 203] width 160 height 19
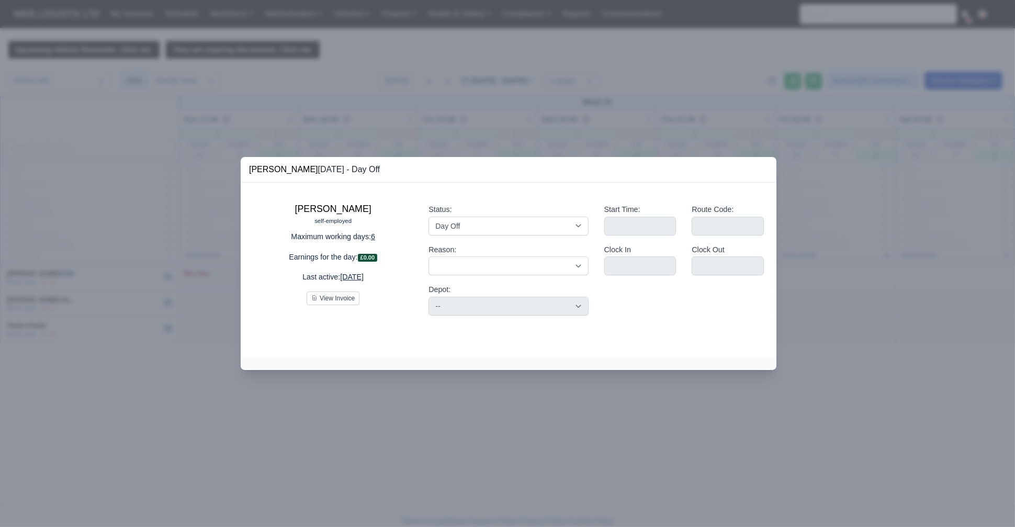
click at [84, 306] on div at bounding box center [507, 263] width 1015 height 527
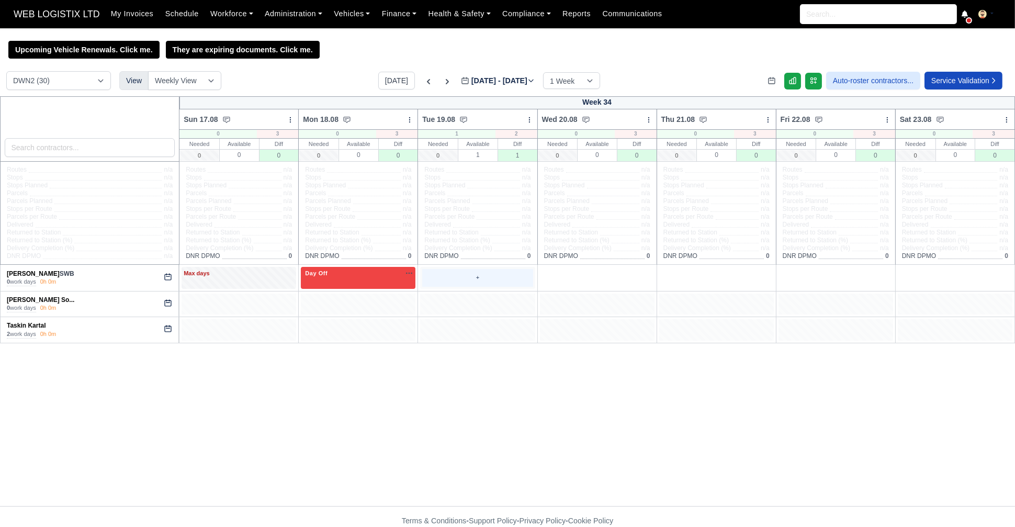
click at [442, 275] on div "+" at bounding box center [477, 277] width 110 height 17
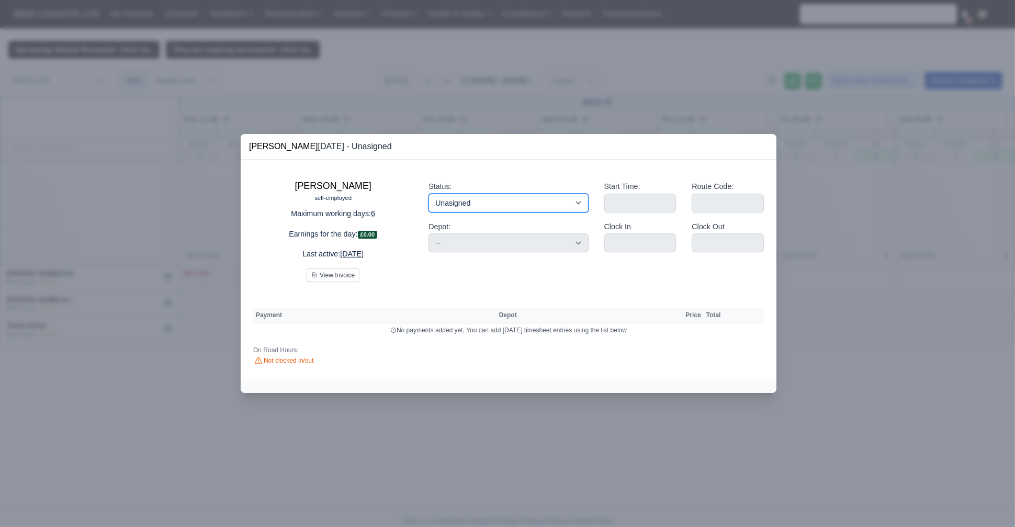
click at [492, 208] on select "Working Day Off Stand By Holiday Other Depot In Office OSM Ridealong Nursery 1 …" at bounding box center [509, 203] width 160 height 19
select select "Available"
click at [429, 194] on select "Working Day Off Stand By Holiday Other Depot In Office OSM Ridealong Nursery 1 …" at bounding box center [509, 203] width 160 height 19
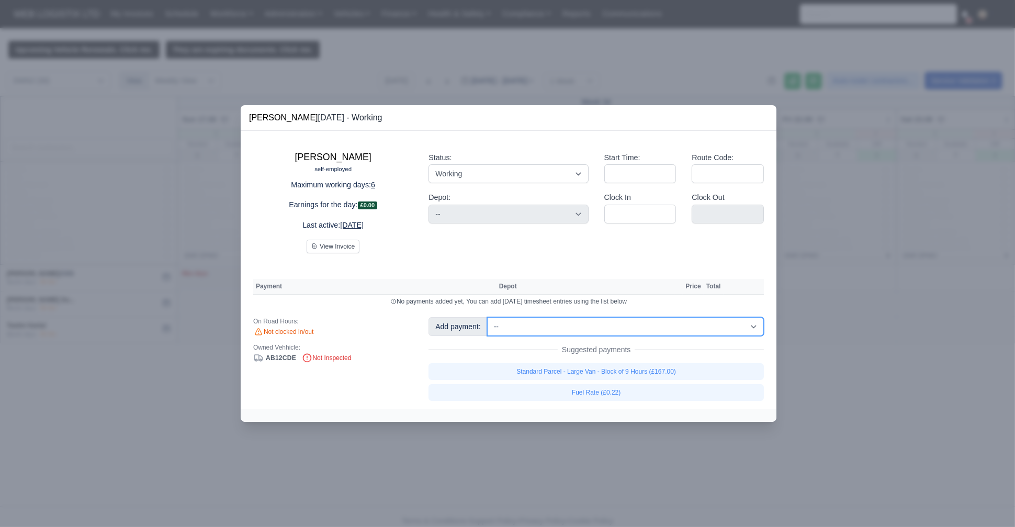
click at [526, 318] on select "-- Fantastic Plus Scorecard Bonus - Fantastic Plus (£0.08) Standard Parcel - Bl…" at bounding box center [625, 326] width 277 height 19
select select "128"
click at [487, 317] on select "-- Fantastic Plus Scorecard Bonus - Fantastic Plus (£0.08) Standard Parcel - Bl…" at bounding box center [625, 326] width 277 height 19
select select "3"
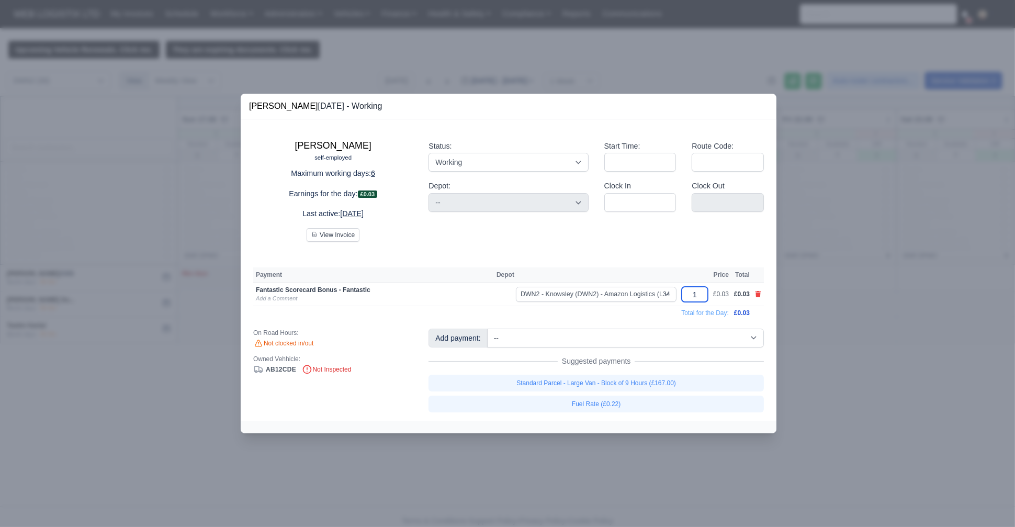
click at [700, 293] on input "1" at bounding box center [695, 294] width 26 height 15
type input "112"
type input "12"
type input "122"
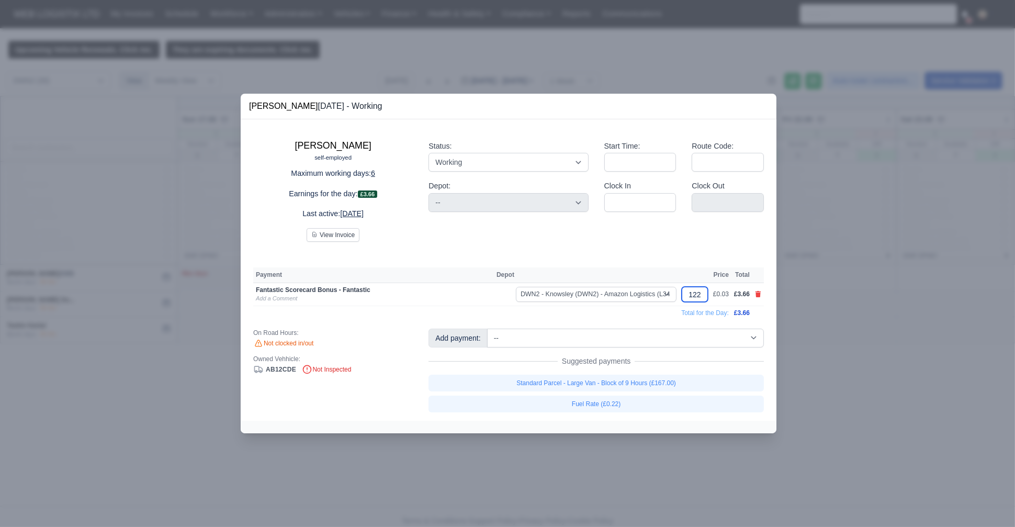
type input "1224"
click at [443, 309] on td "Total for the Day:" at bounding box center [490, 313] width 475 height 14
click at [695, 294] on input "1224" at bounding box center [691, 294] width 26 height 15
type input "1424"
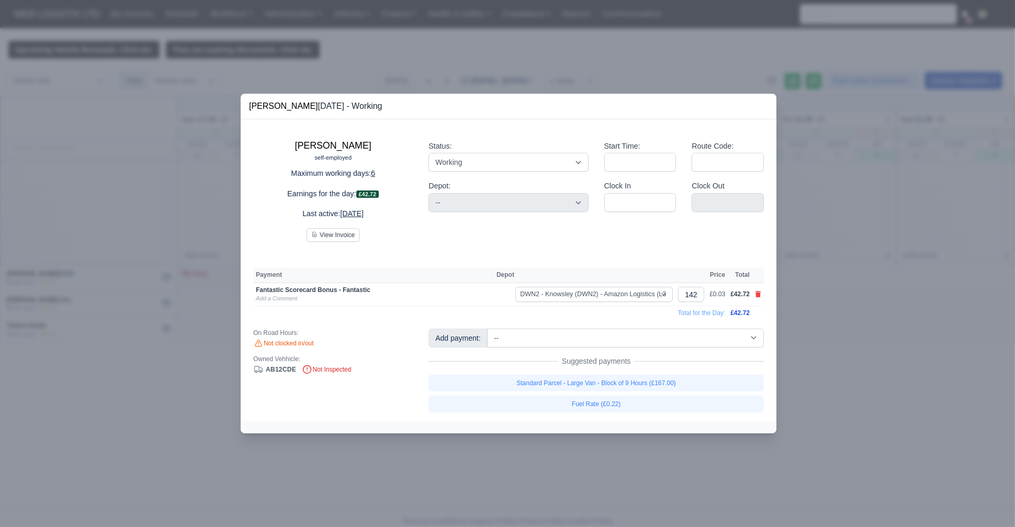
click at [663, 252] on div "[PERSON_NAME] self-employed Maximum working days: 6 Earnings for the day: £42.7…" at bounding box center [509, 270] width 536 height 302
